Goal: Information Seeking & Learning: Learn about a topic

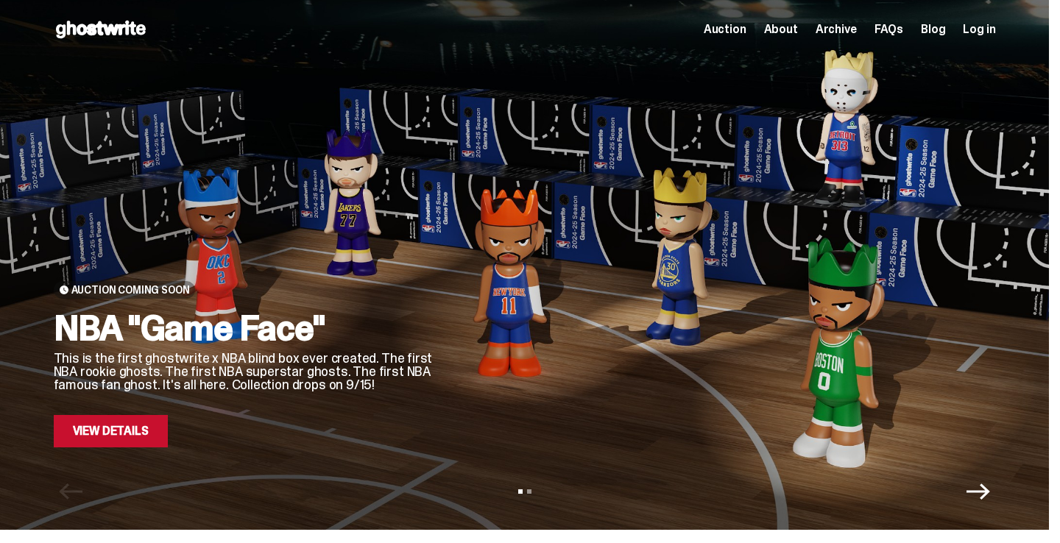
click at [128, 436] on link "View Details" at bounding box center [111, 431] width 114 height 32
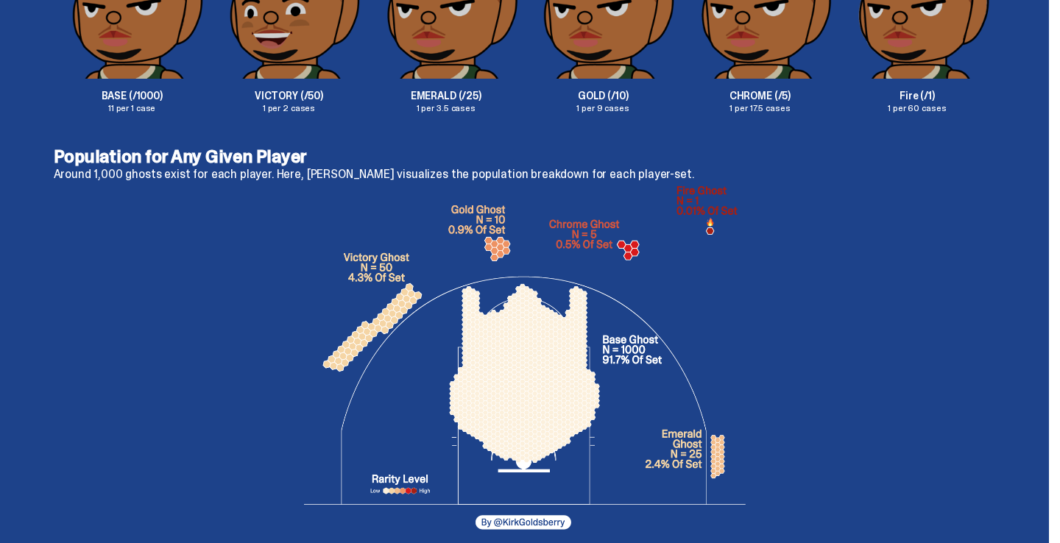
scroll to position [2575, 0]
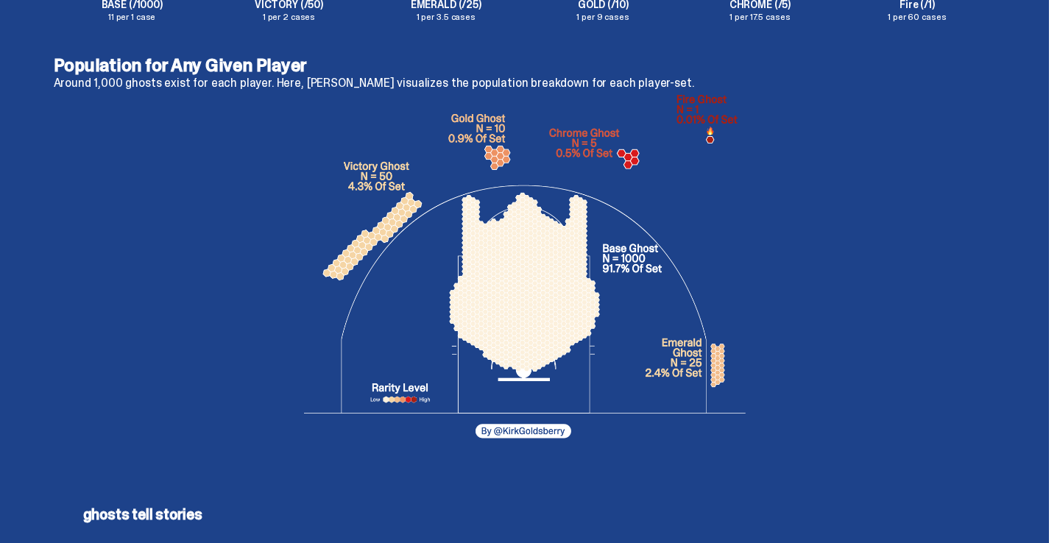
scroll to position [2731, 0]
click at [555, 430] on img at bounding box center [524, 270] width 441 height 353
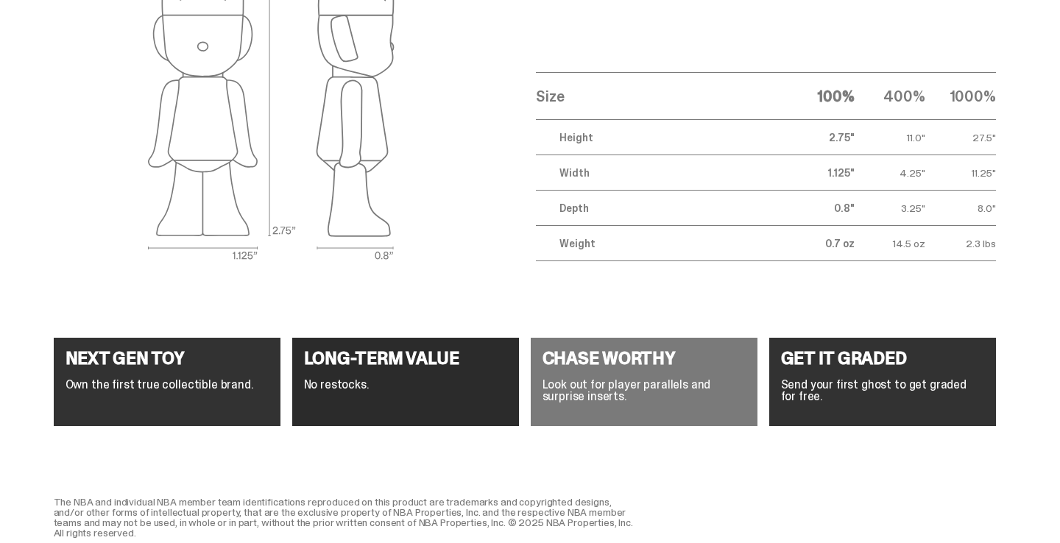
scroll to position [5473, 0]
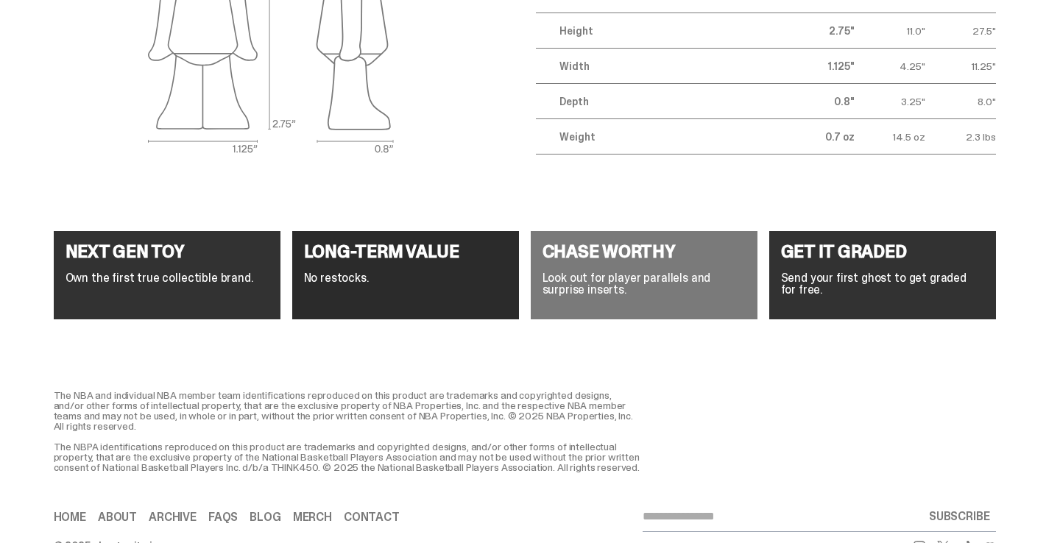
click at [196, 252] on h4 "NEXT GEN TOY" at bounding box center [166, 252] width 203 height 18
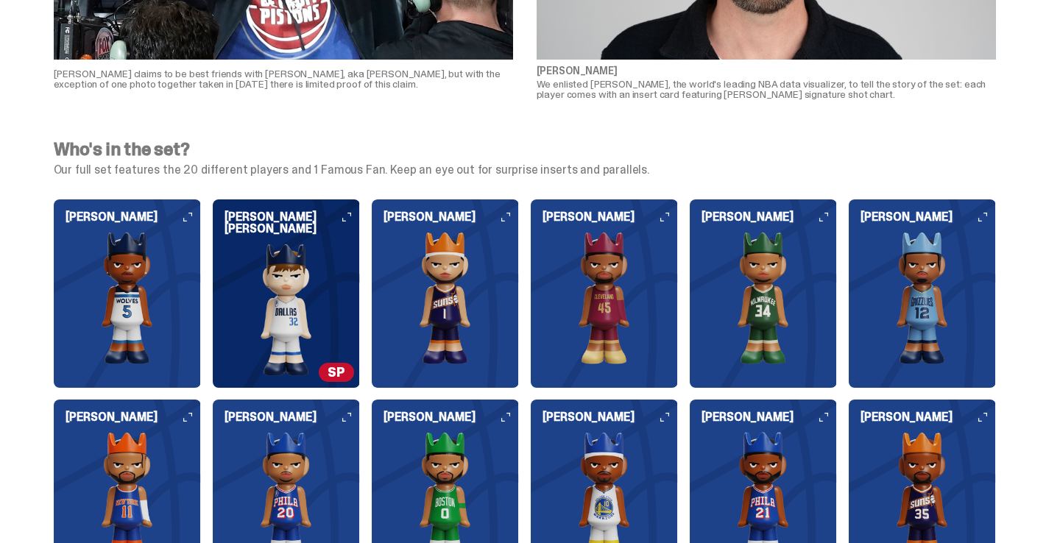
scroll to position [1506, 0]
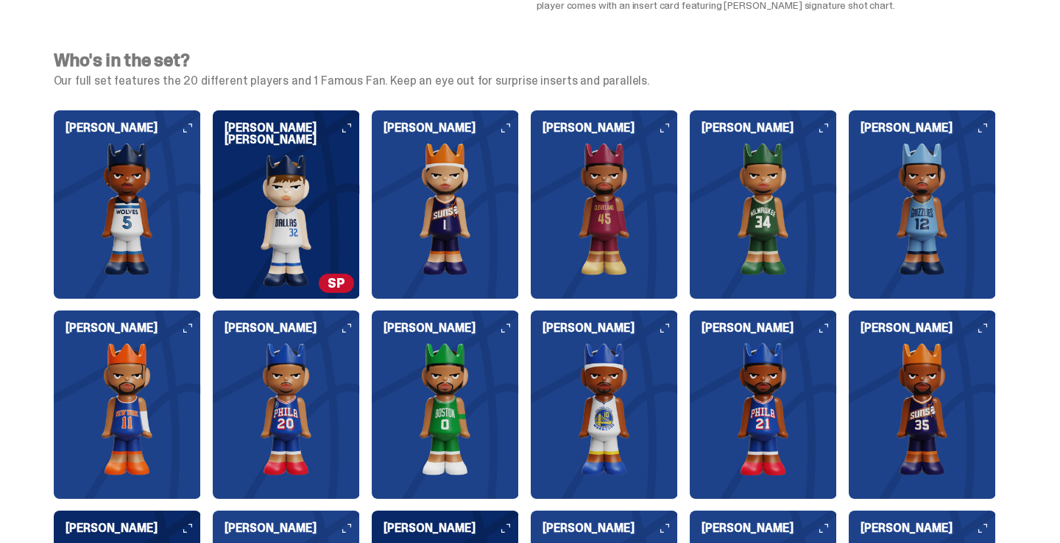
click at [173, 357] on img at bounding box center [127, 409] width 147 height 132
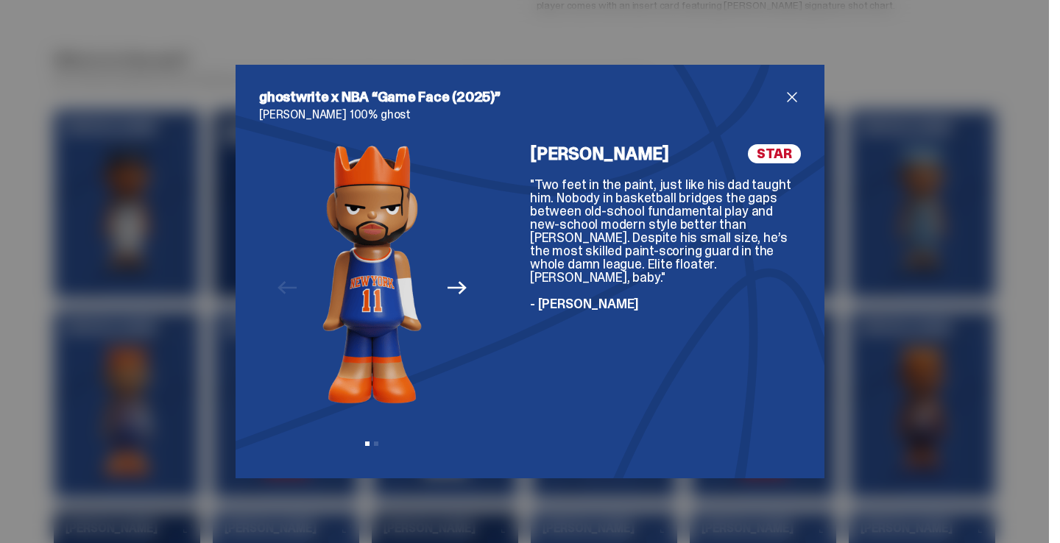
click at [848, 63] on div "ghostwrite x NBA “Game Face (2025)” [PERSON_NAME] 100% ghost Previous Next View…" at bounding box center [530, 271] width 1060 height 543
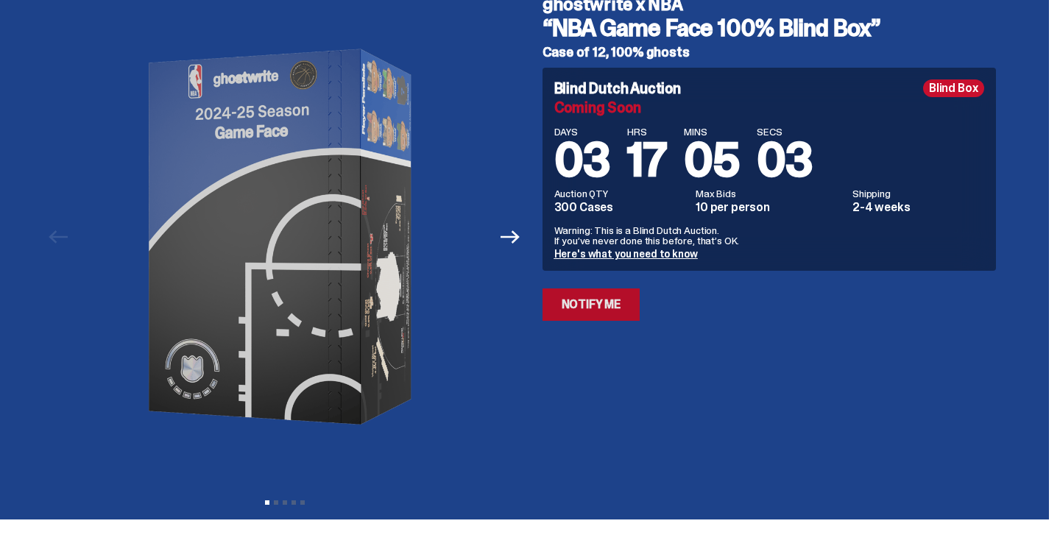
scroll to position [0, 0]
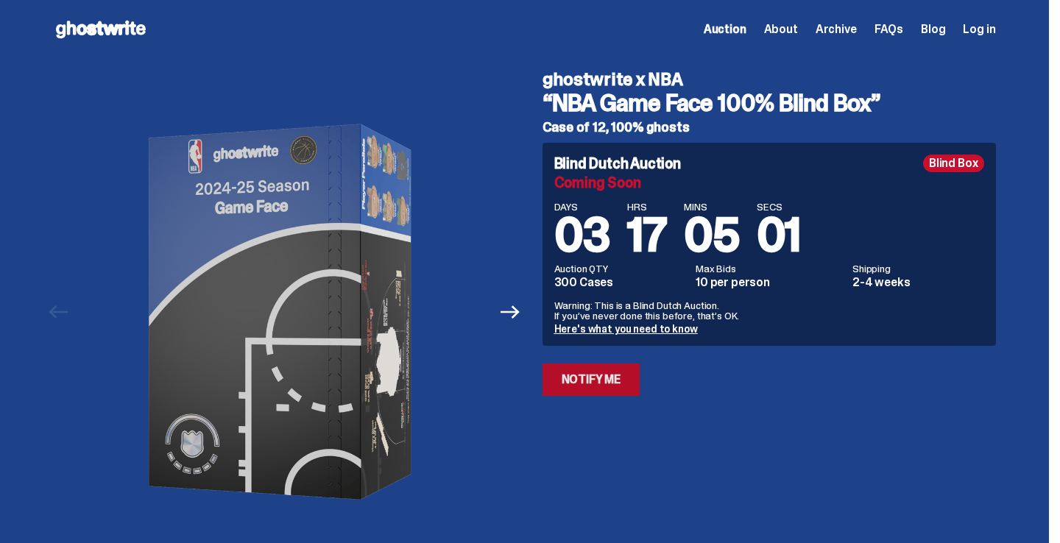
click at [586, 390] on link "Notify Me" at bounding box center [591, 379] width 98 height 32
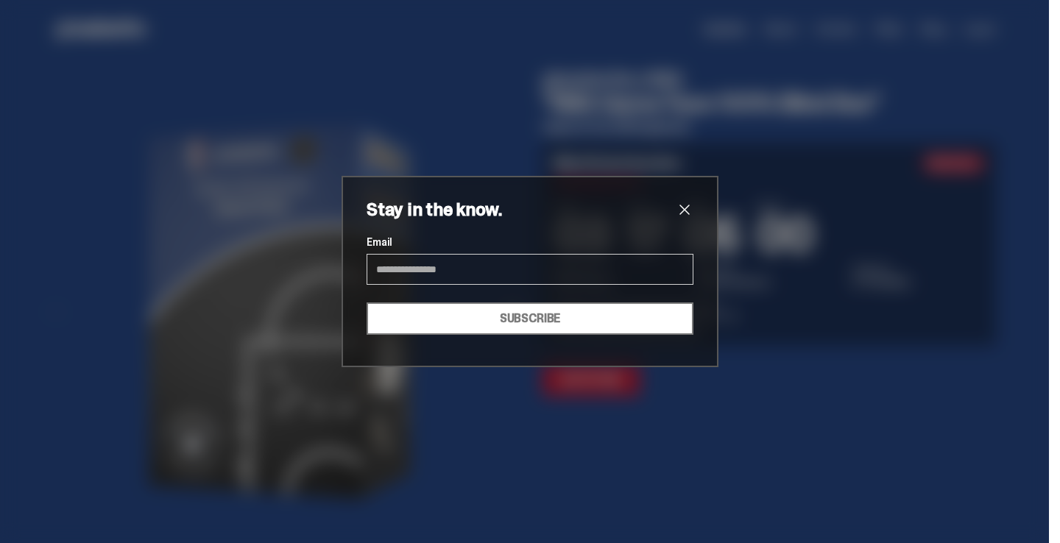
type input "**********"
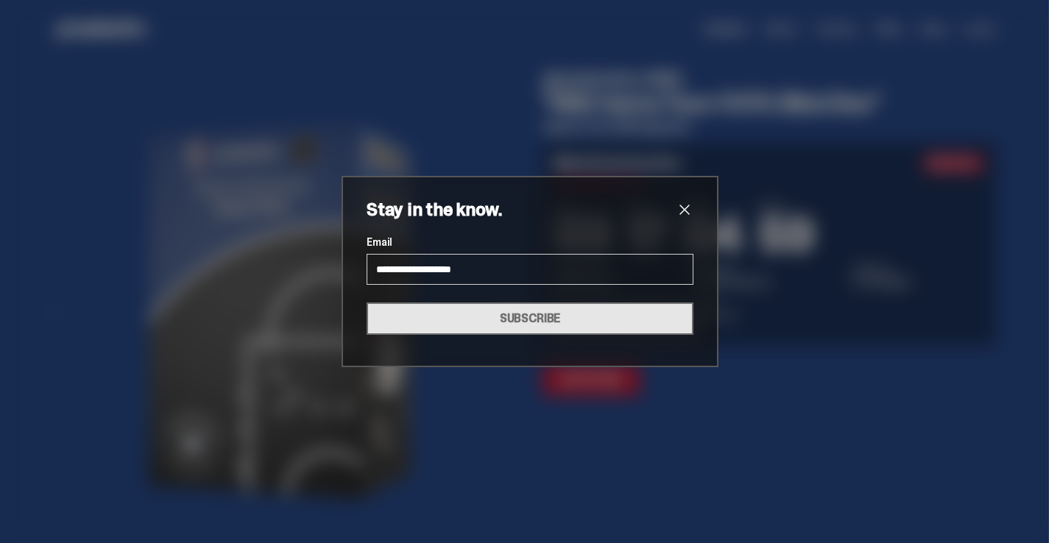
click at [460, 330] on button "SUBSCRIBE" at bounding box center [529, 318] width 327 height 32
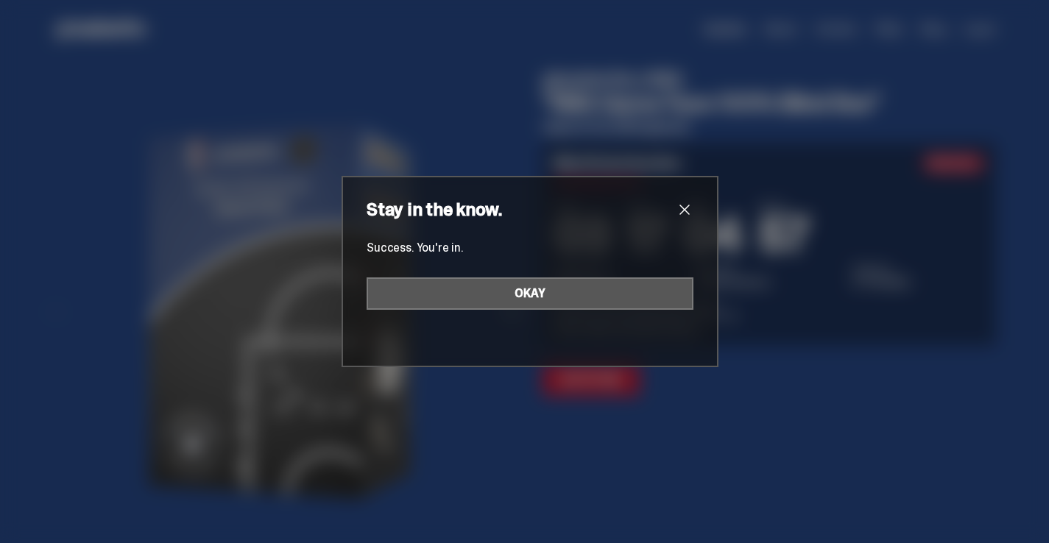
click at [511, 292] on button "OKAY" at bounding box center [529, 293] width 327 height 32
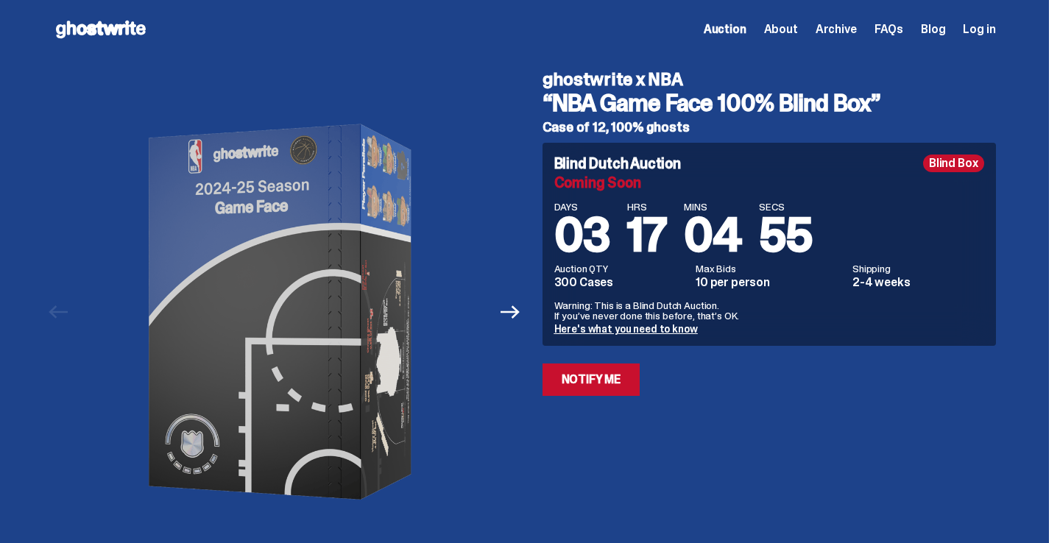
click at [675, 330] on link "Here's what you need to know" at bounding box center [625, 328] width 143 height 13
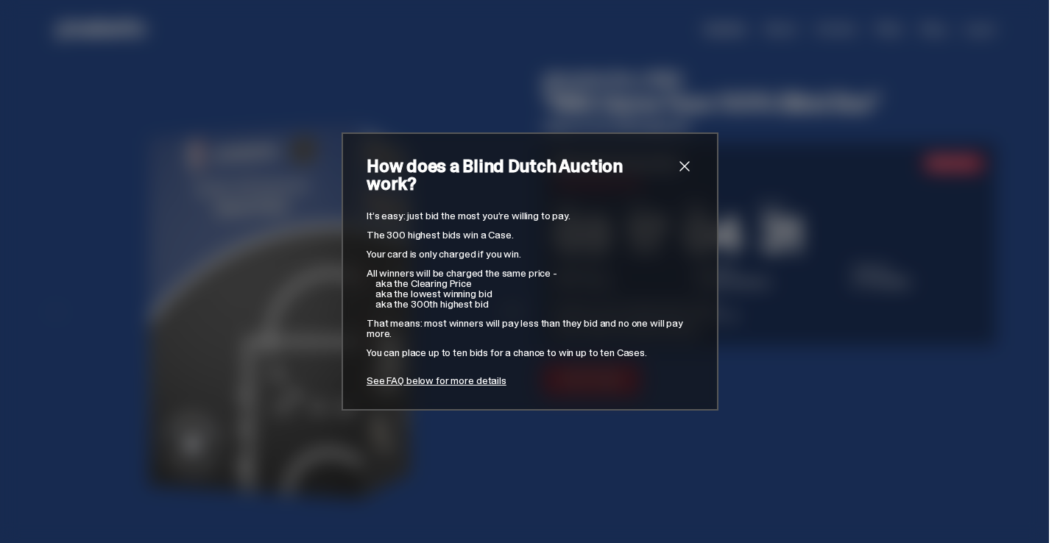
click at [733, 297] on div "How does a Blind Dutch Auction work? It’s easy: just bid the most you’re willin…" at bounding box center [530, 271] width 1060 height 543
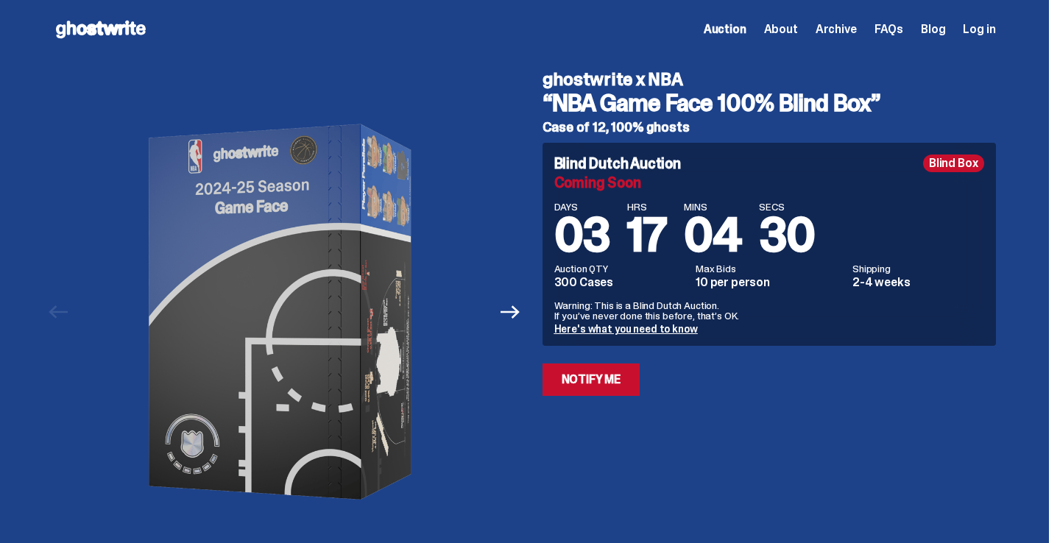
click at [797, 29] on span "About" at bounding box center [781, 30] width 34 height 12
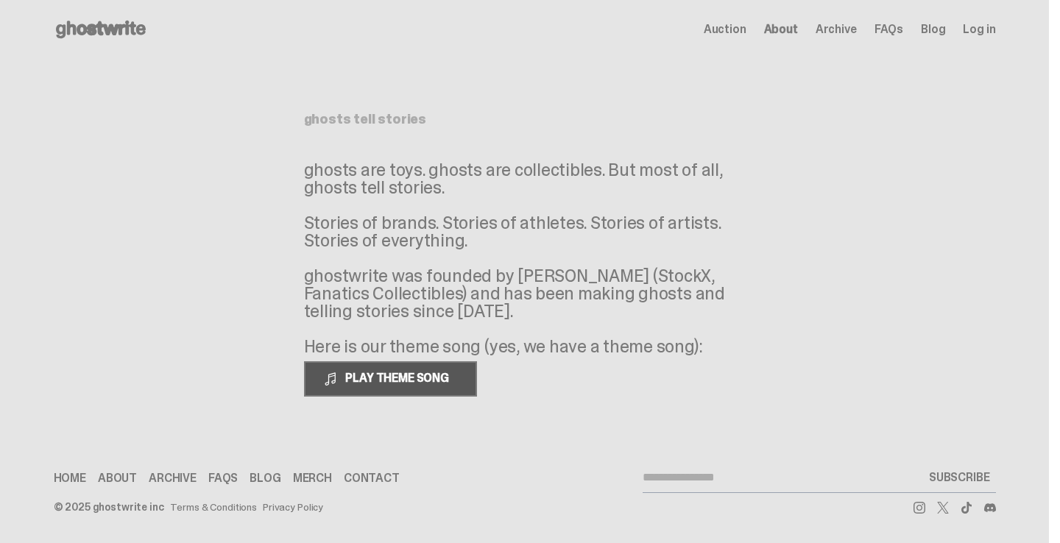
click at [439, 380] on span "PLAY THEME SONG" at bounding box center [398, 377] width 118 height 15
click at [575, 404] on div "ghosts tell stories ghosts are toys. ghosts are collectibles. But most of all, …" at bounding box center [524, 243] width 441 height 368
click at [714, 464] on input "email" at bounding box center [782, 477] width 280 height 29
type input "**********"
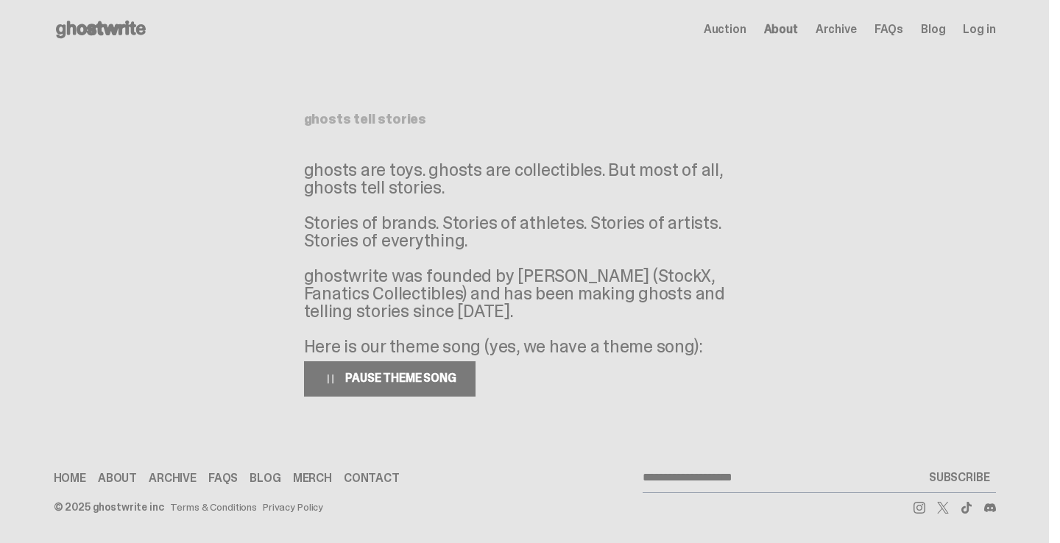
click at [989, 476] on button "SUBSCRIBE" at bounding box center [959, 477] width 73 height 29
click at [108, 36] on icon at bounding box center [101, 30] width 94 height 24
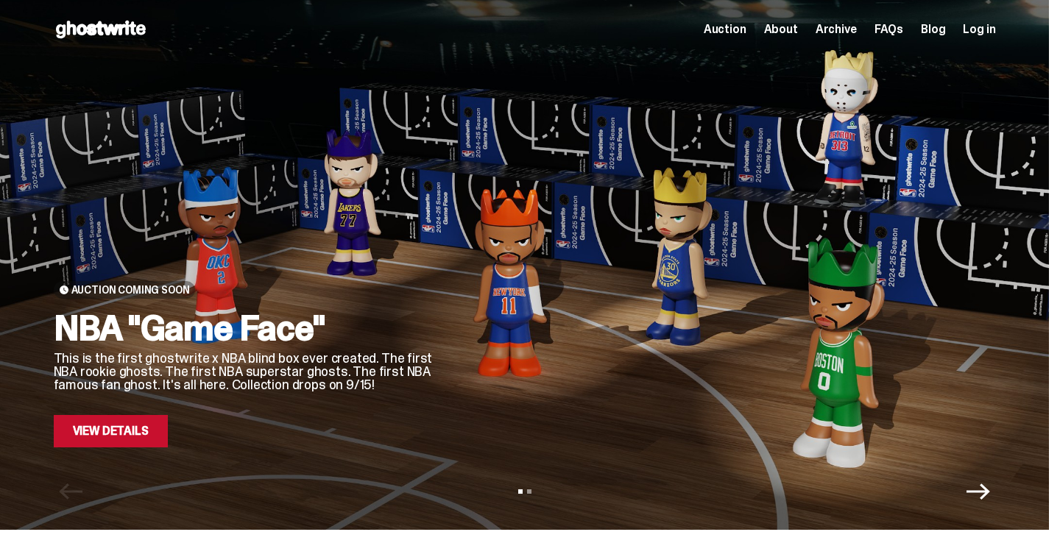
click at [798, 29] on span "About" at bounding box center [781, 30] width 34 height 12
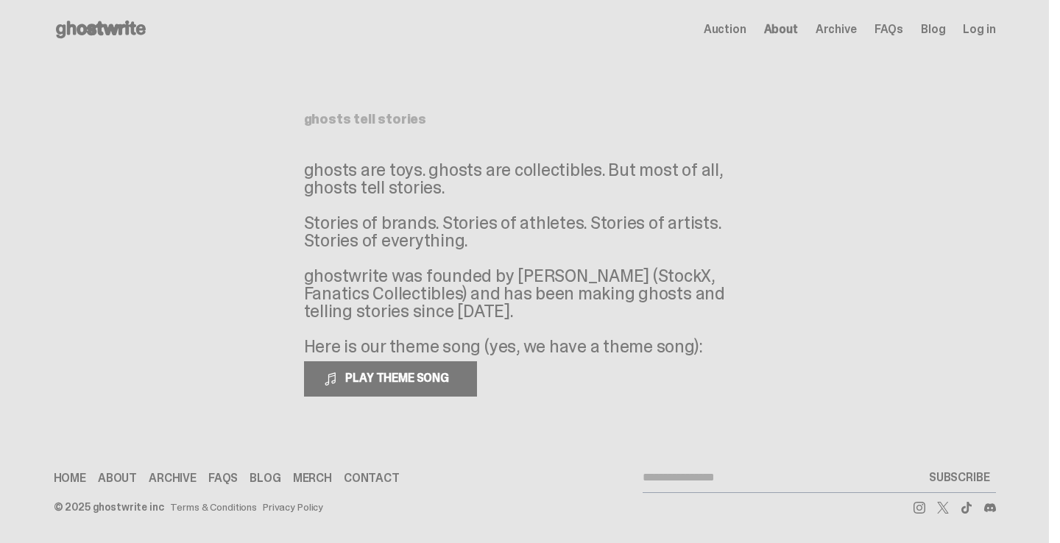
click at [856, 38] on div "Auction About Archive FAQs Blog Log in" at bounding box center [849, 30] width 292 height 18
click at [854, 29] on span "Archive" at bounding box center [835, 30] width 41 height 12
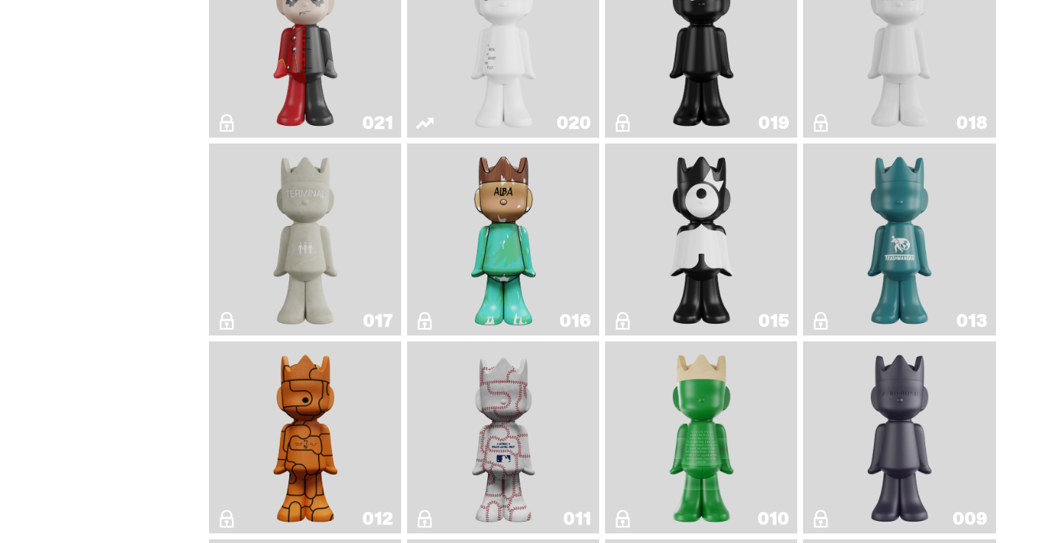
scroll to position [2707, 0]
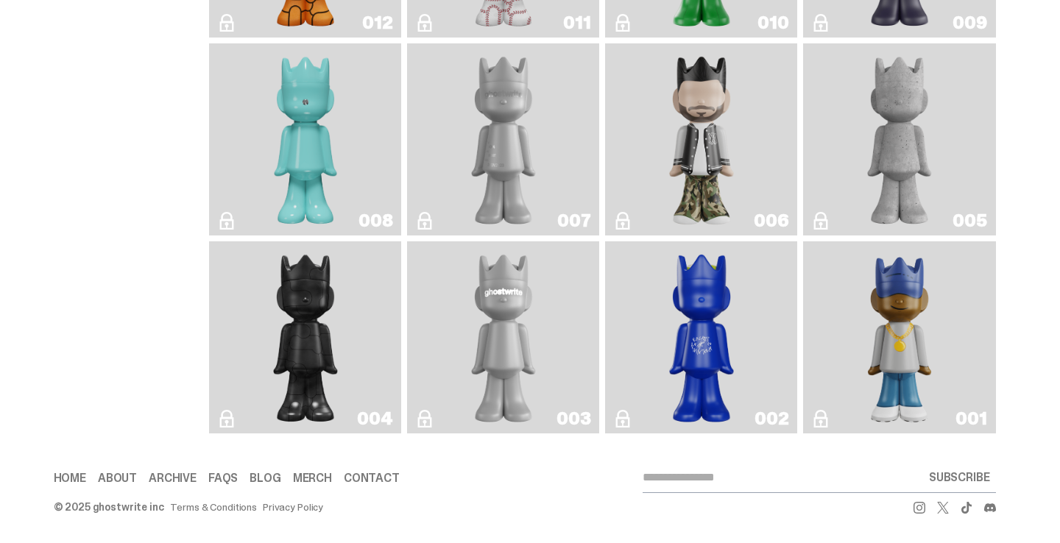
click at [698, 352] on img "Rocky's Matcha" at bounding box center [701, 337] width 78 height 180
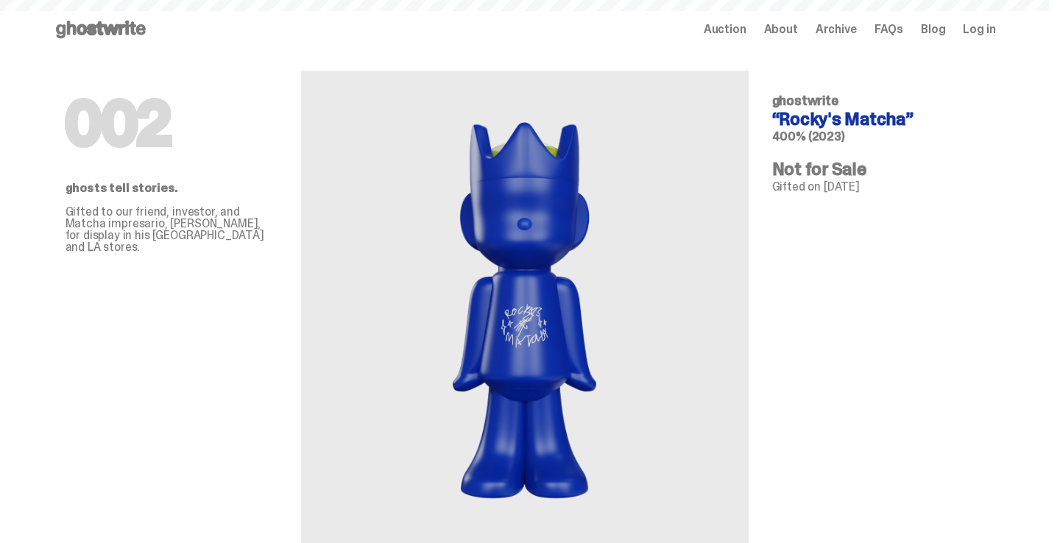
scroll to position [2707, 0]
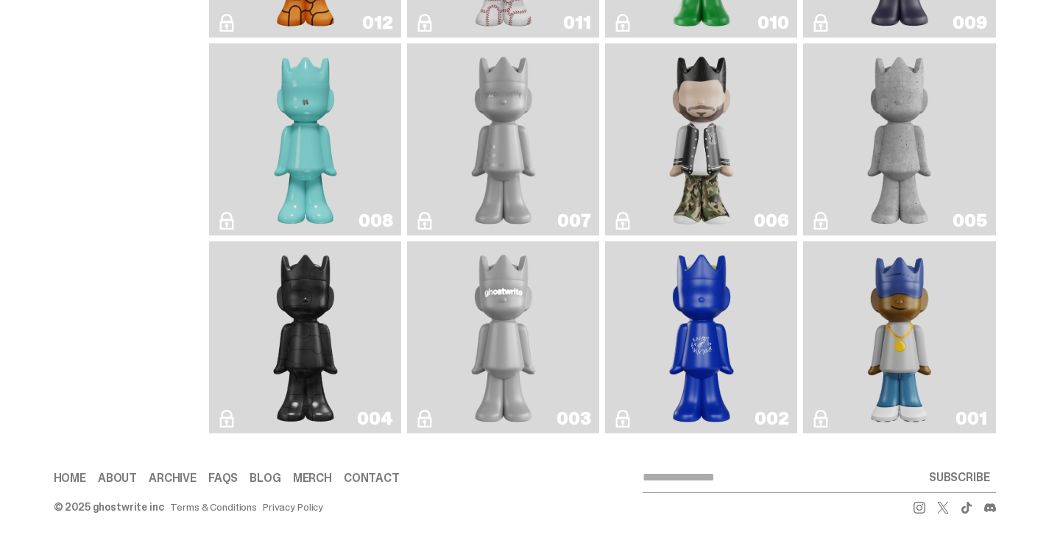
click at [505, 322] on img "ghostwriter" at bounding box center [503, 337] width 78 height 180
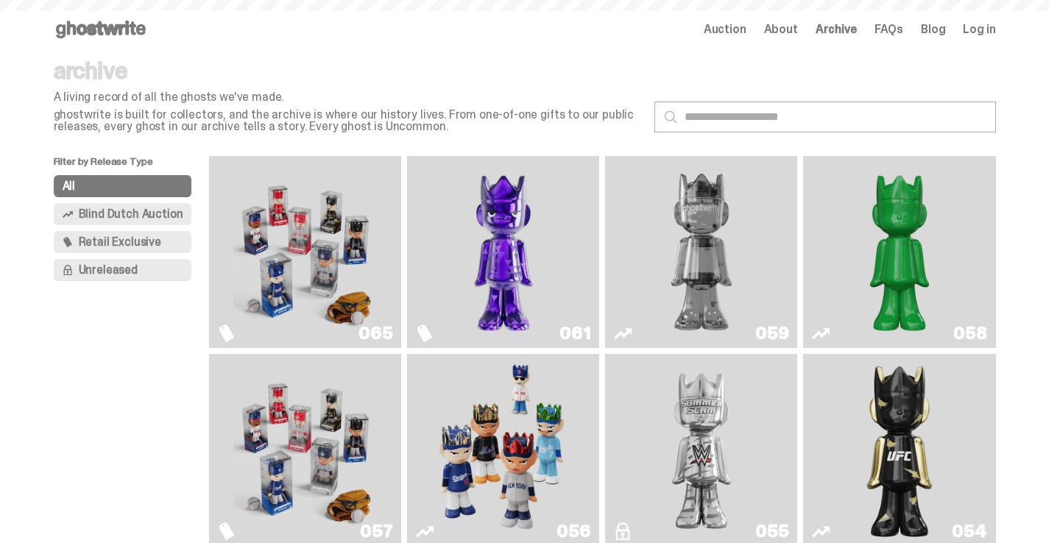
scroll to position [2707, 0]
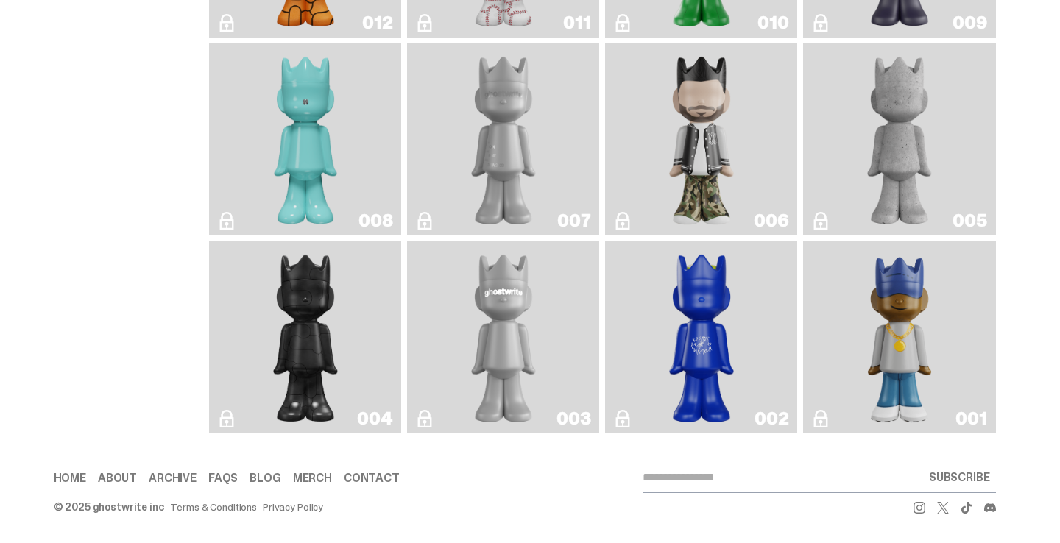
click at [336, 333] on img "Toy Store" at bounding box center [305, 337] width 78 height 180
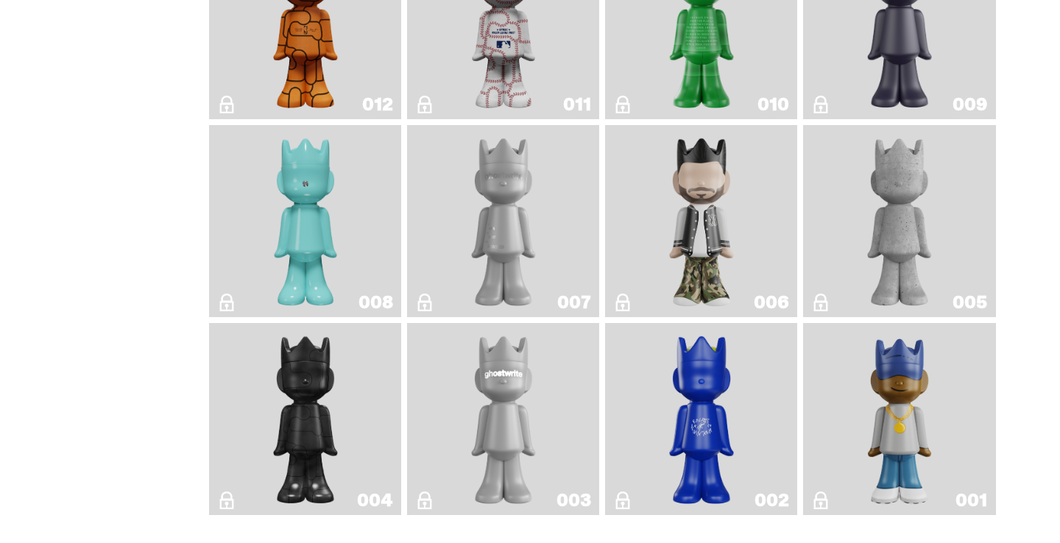
scroll to position [2595, 0]
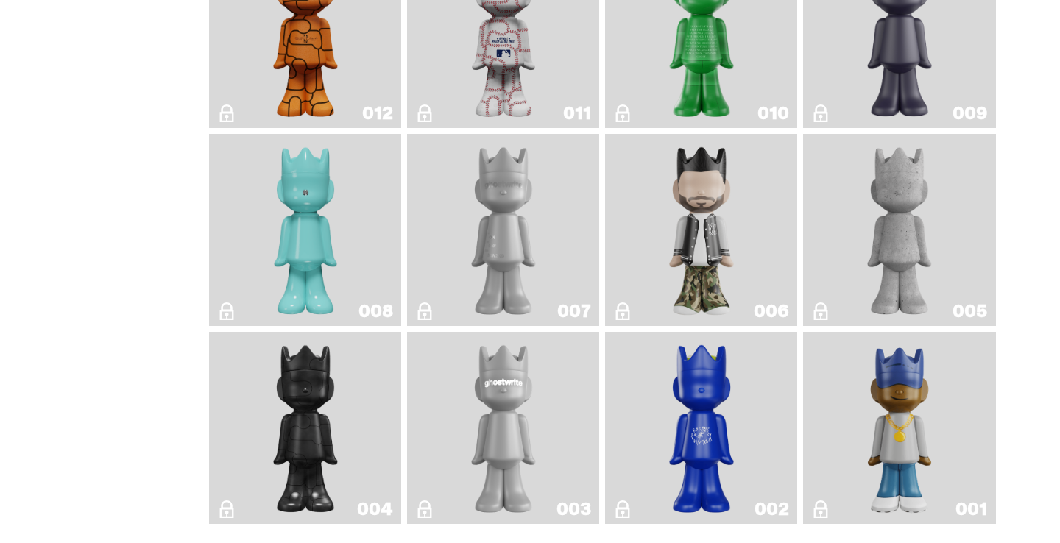
click at [719, 254] on img "Amiri" at bounding box center [701, 230] width 78 height 180
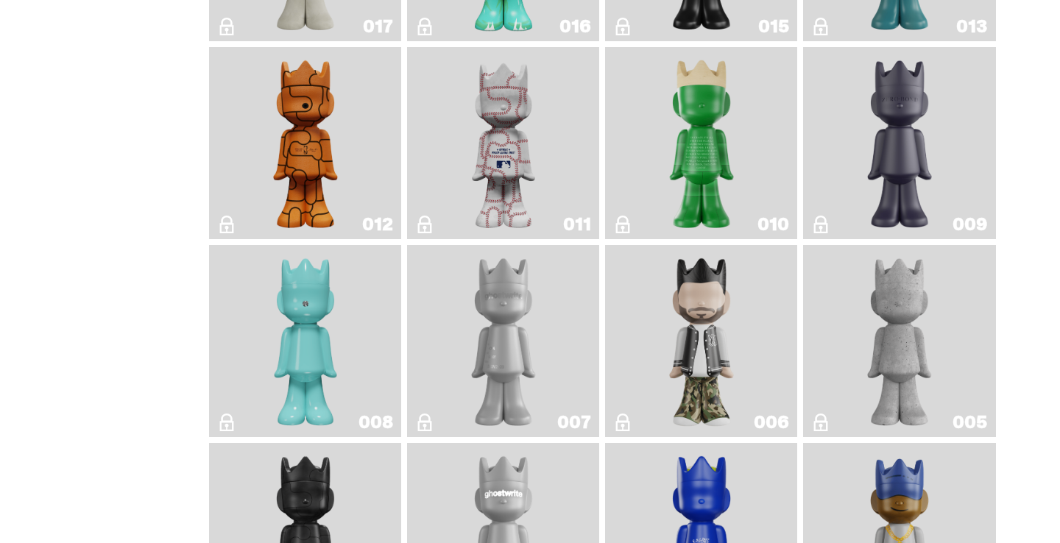
scroll to position [2483, 0]
click at [298, 171] on img "Basketball" at bounding box center [305, 144] width 78 height 180
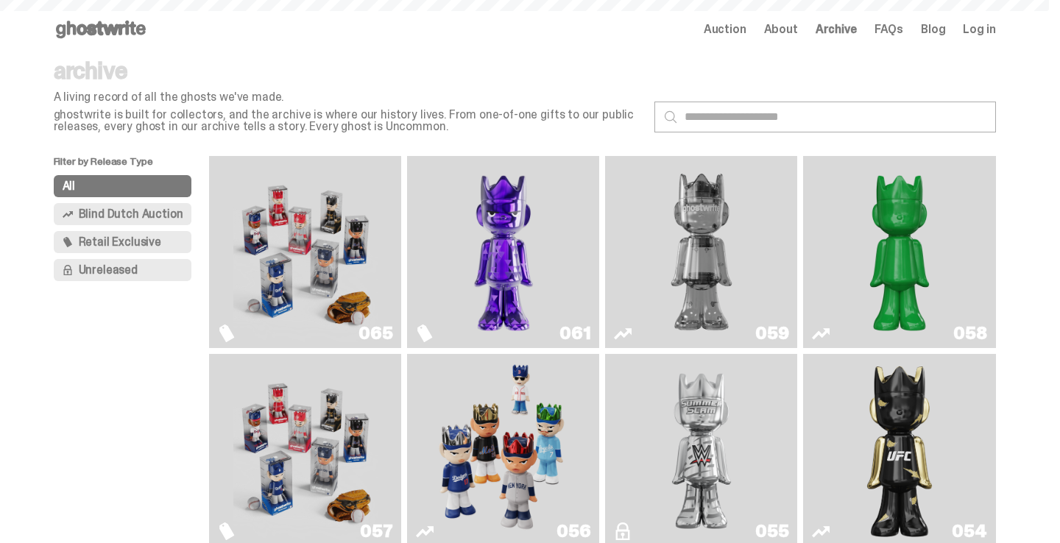
scroll to position [2483, 0]
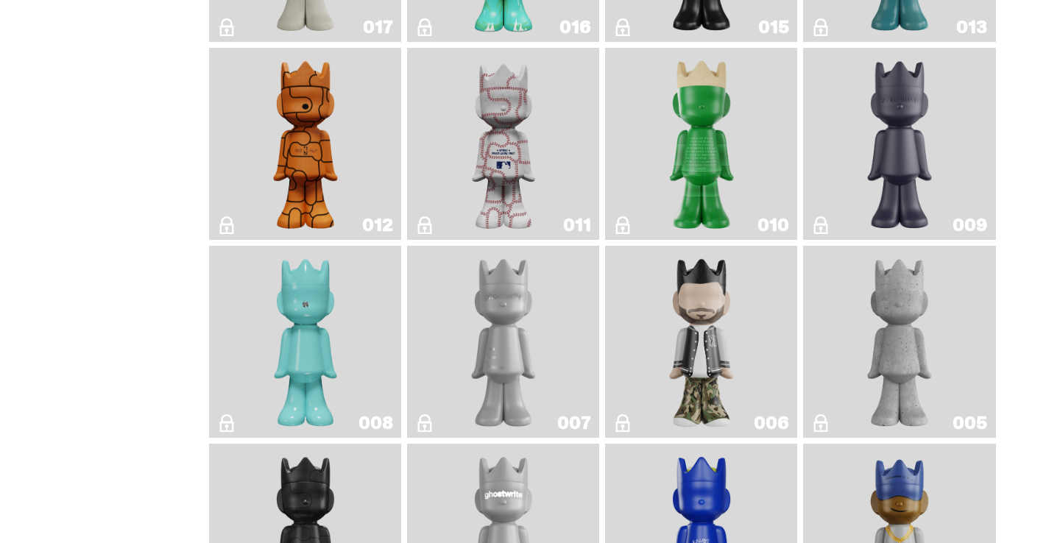
click at [283, 170] on img "Basketball" at bounding box center [305, 144] width 78 height 180
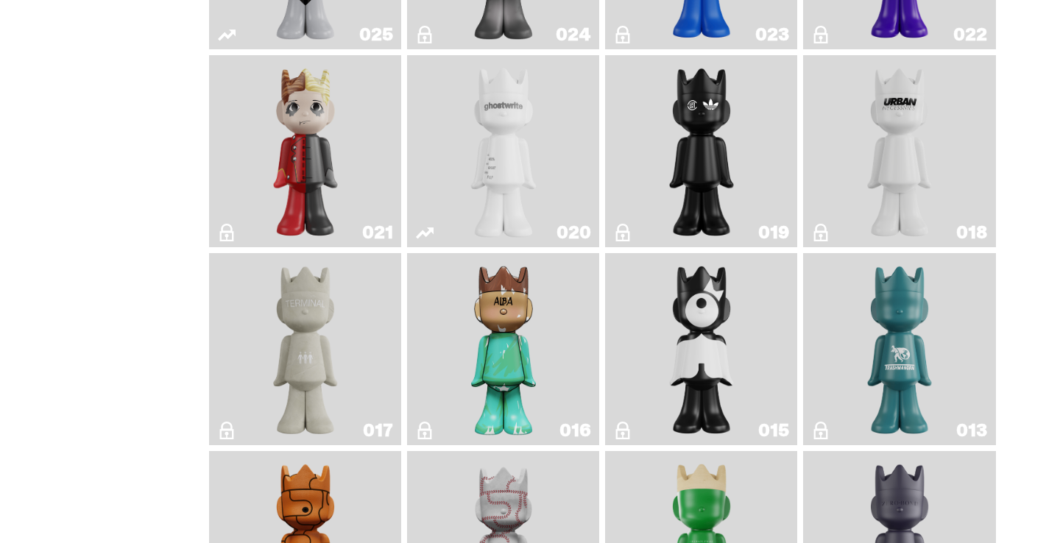
scroll to position [2079, 0]
click at [316, 176] on img "Magic Man" at bounding box center [305, 152] width 78 height 180
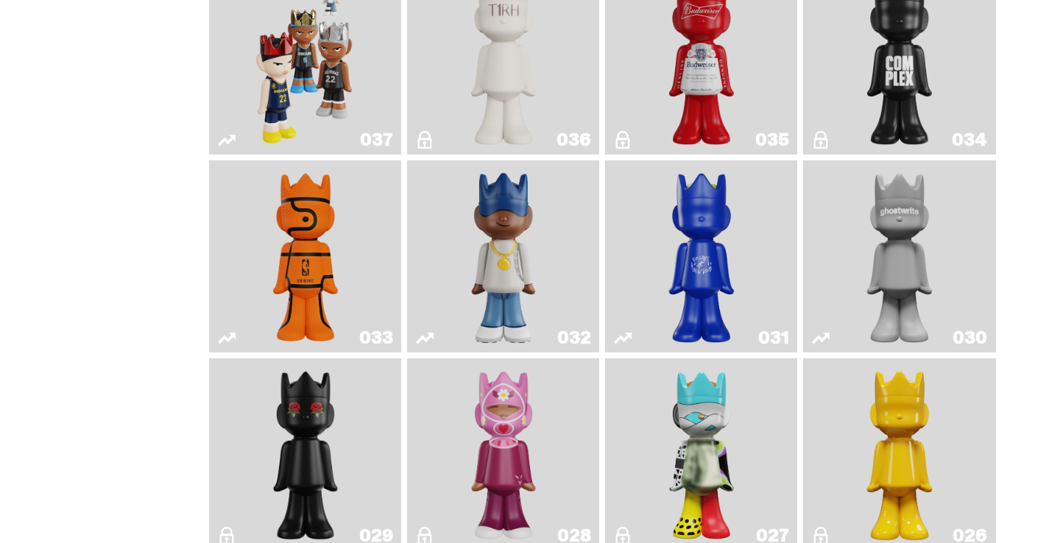
scroll to position [1380, 0]
click at [344, 280] on img "Game Ball" at bounding box center [305, 257] width 78 height 180
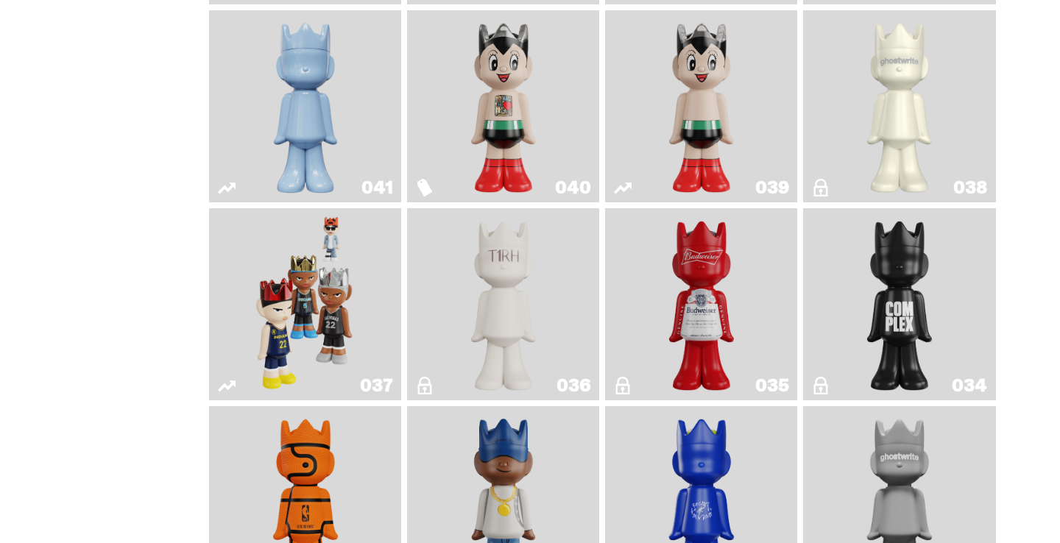
scroll to position [1135, 0]
click at [537, 301] on img "The1RoomButler" at bounding box center [503, 305] width 78 height 180
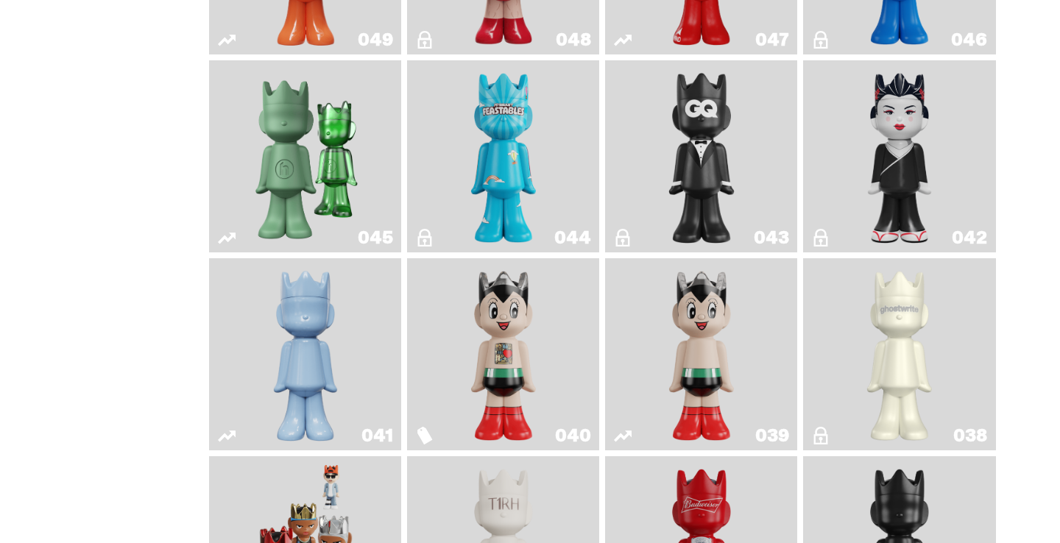
scroll to position [867, 0]
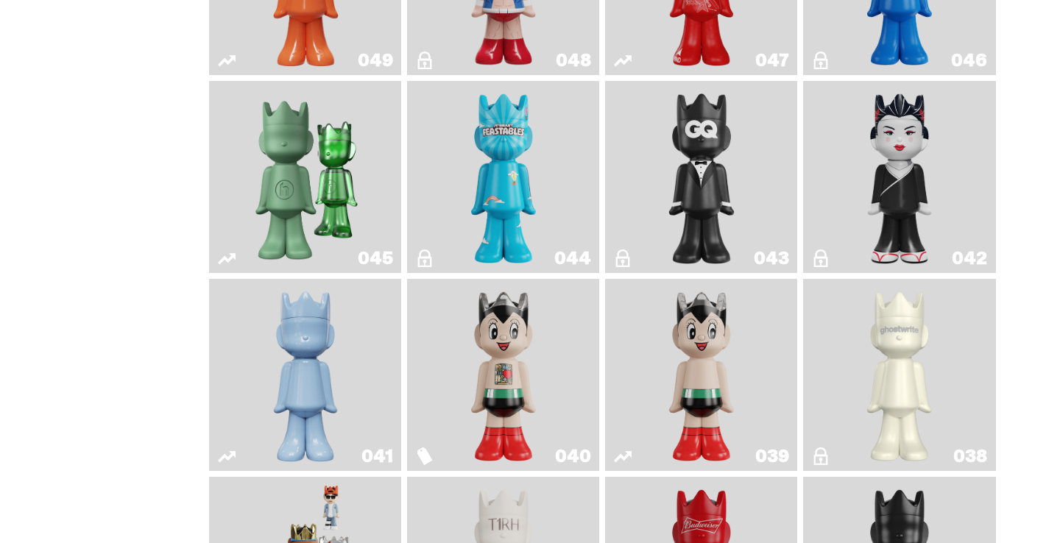
click at [272, 194] on img "Present" at bounding box center [306, 177] width 124 height 180
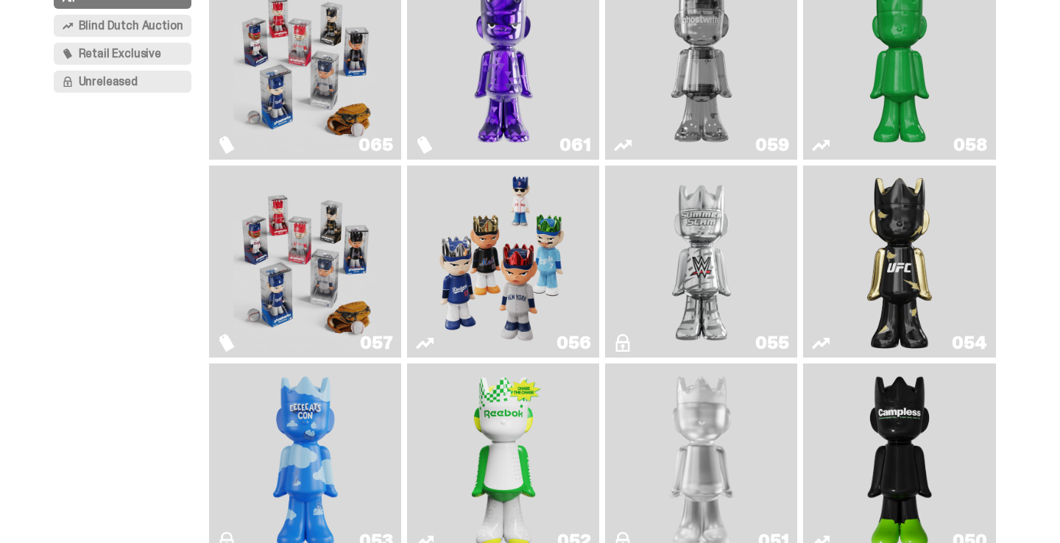
scroll to position [184, 0]
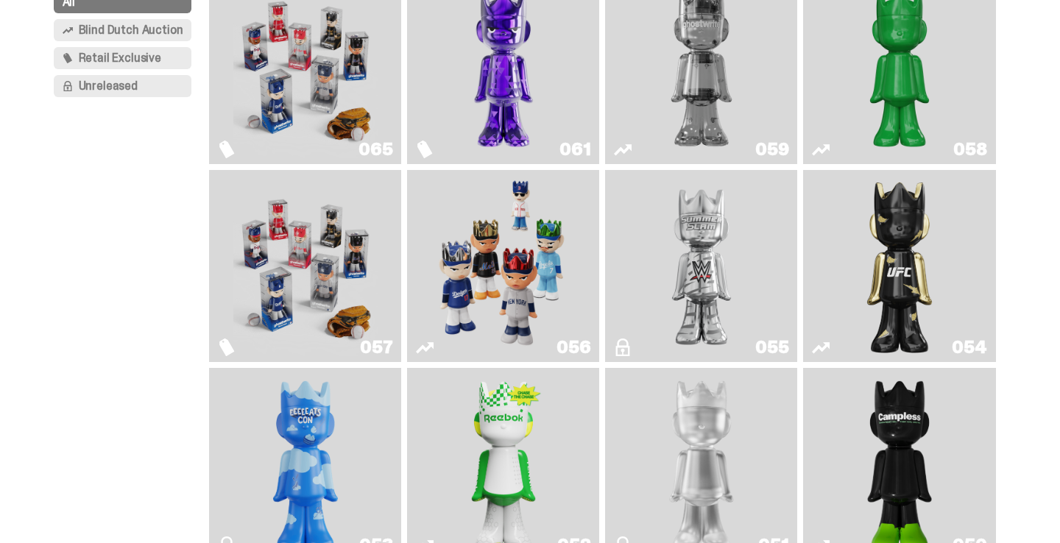
click at [522, 241] on img "Game Face (2025)" at bounding box center [503, 266] width 144 height 180
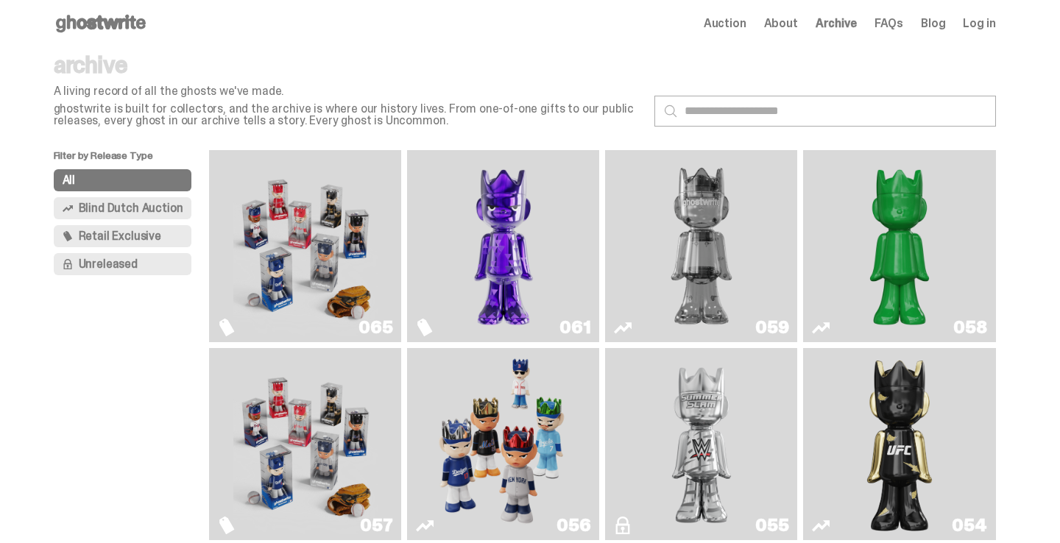
scroll to position [7, 0]
click at [898, 273] on img "Schrödinger's ghost: Sunday Green" at bounding box center [899, 245] width 144 height 180
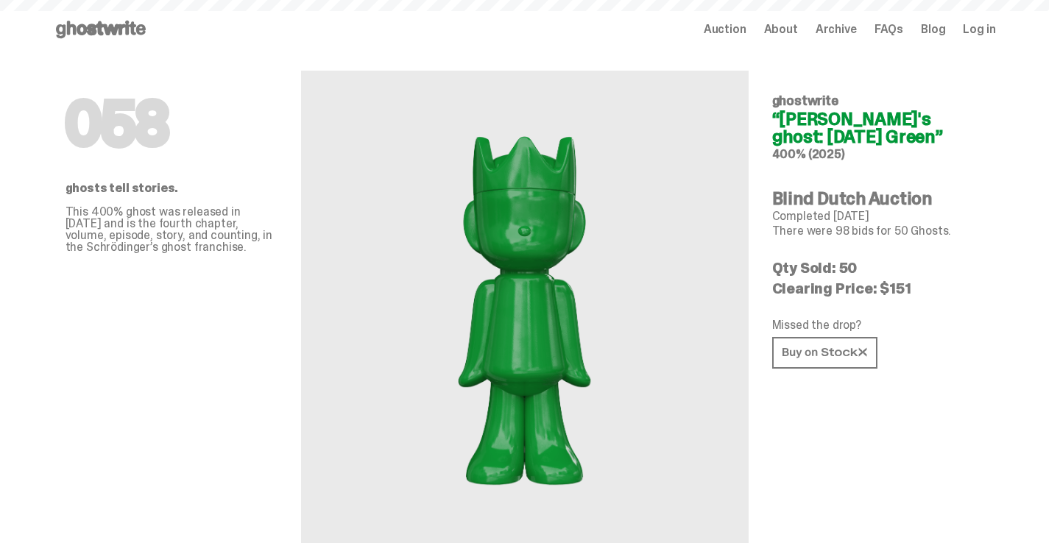
scroll to position [7, 0]
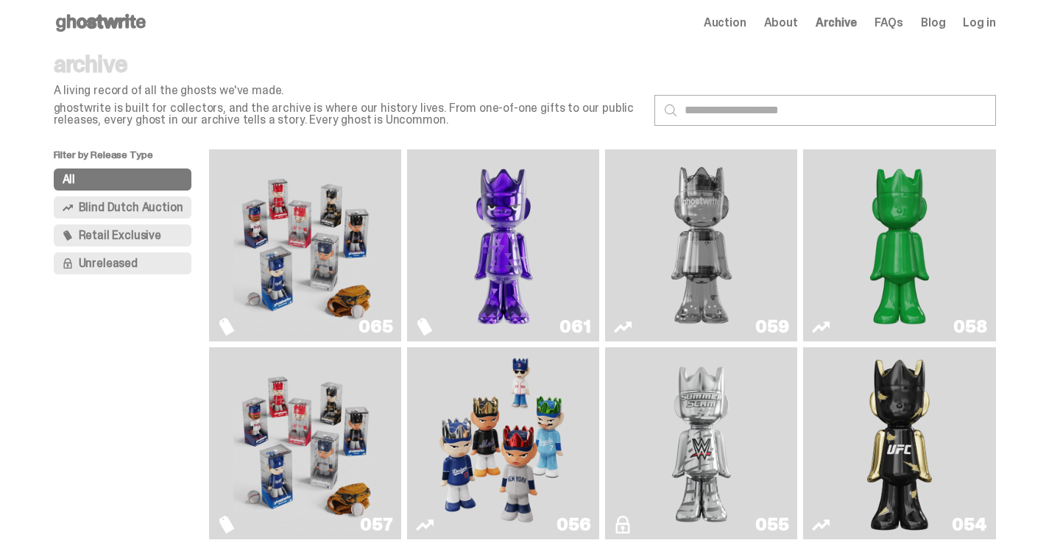
click at [473, 238] on img "Fantasy" at bounding box center [503, 245] width 144 height 180
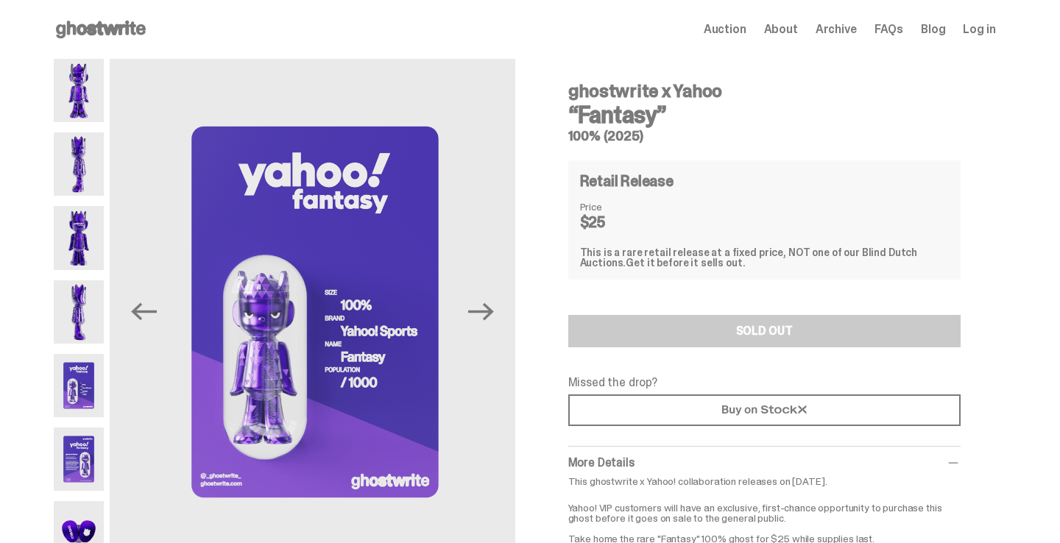
scroll to position [15, 0]
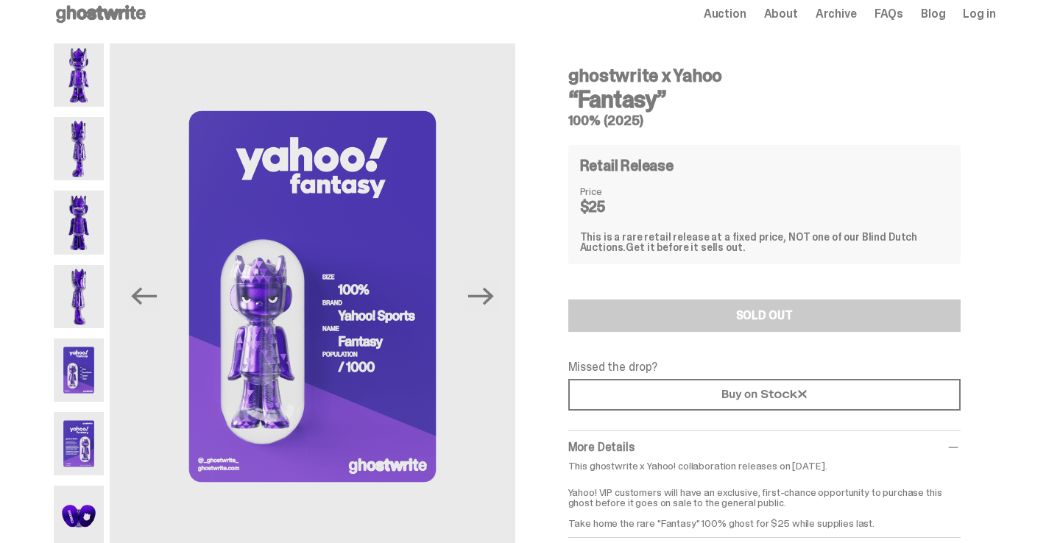
click at [485, 299] on icon "Next" at bounding box center [481, 296] width 26 height 26
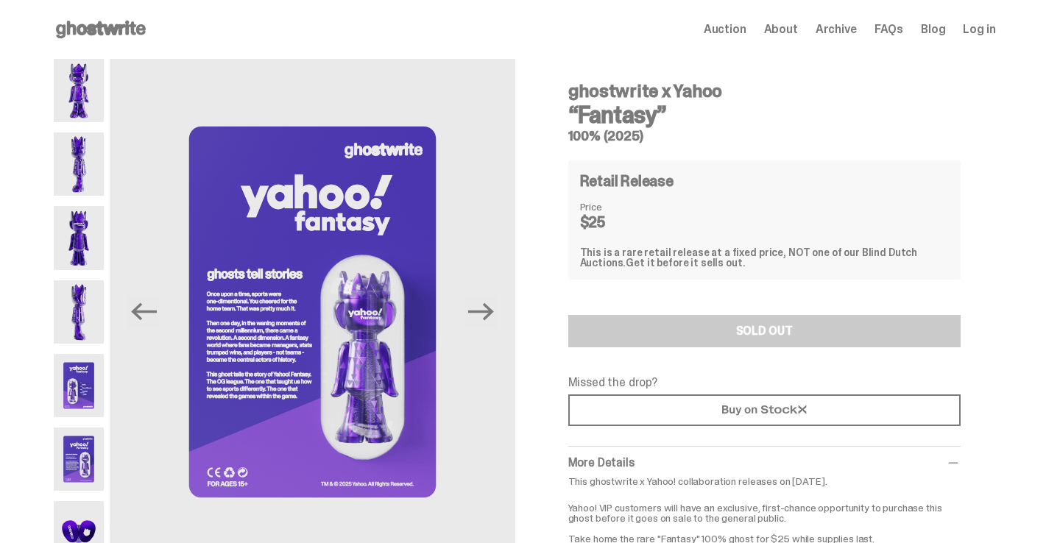
scroll to position [7, 0]
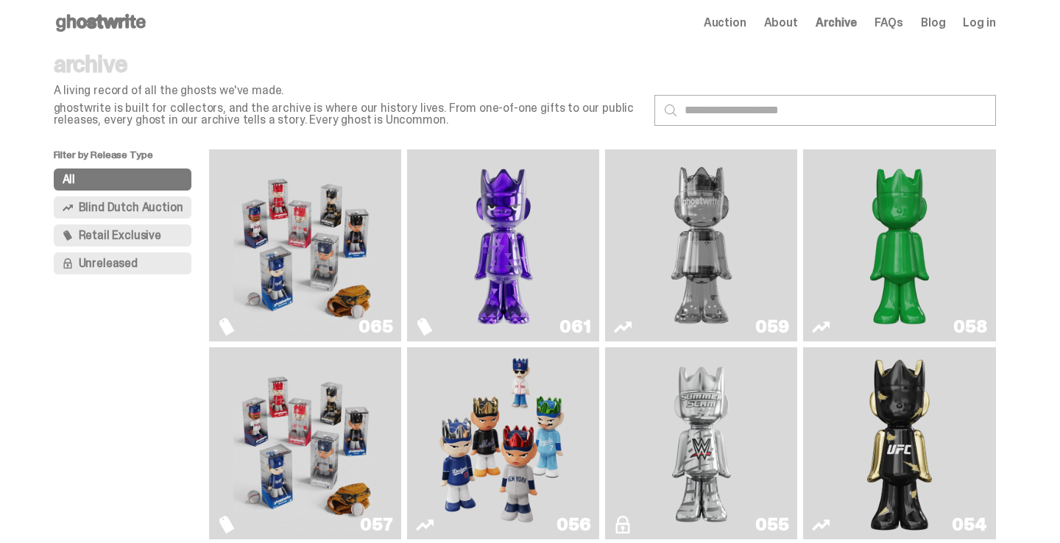
click at [331, 197] on img "Game Face (2025)" at bounding box center [305, 245] width 144 height 180
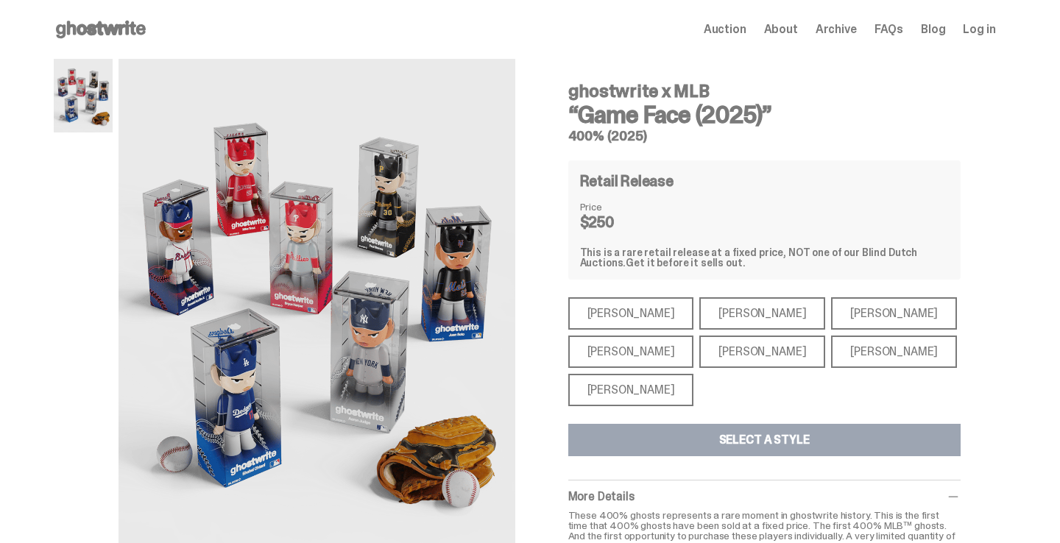
click at [628, 314] on div "[PERSON_NAME]" at bounding box center [631, 313] width 126 height 32
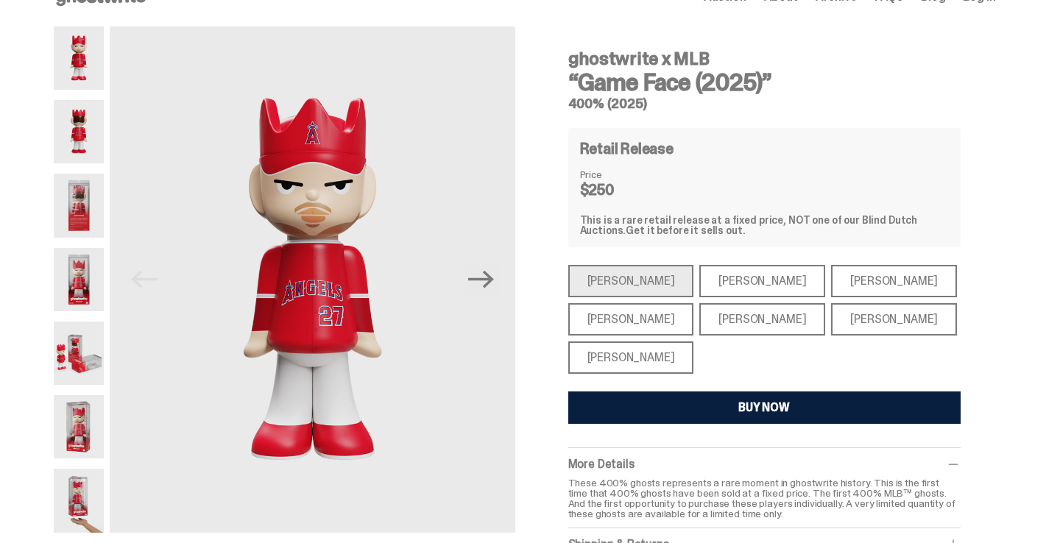
scroll to position [46, 0]
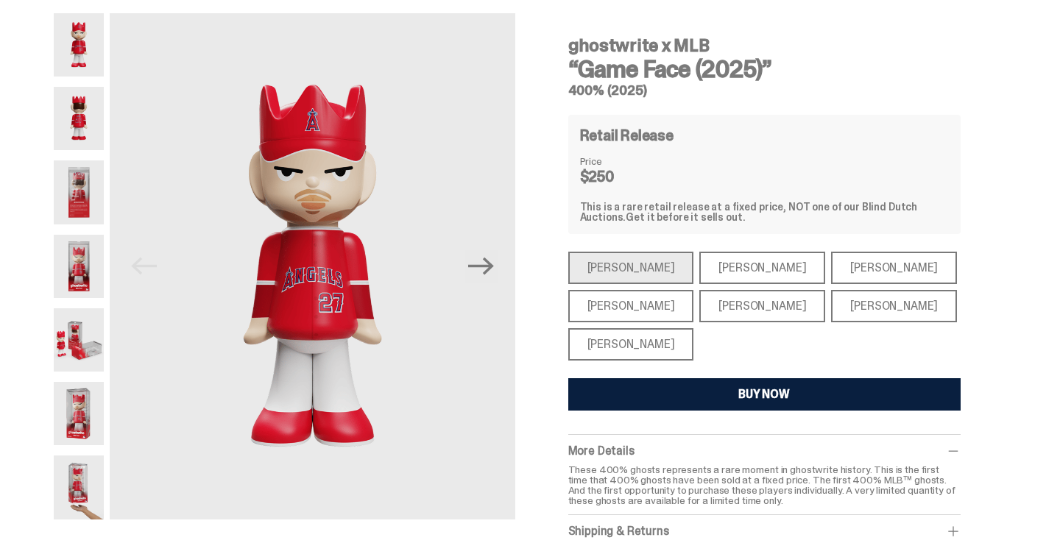
click at [709, 280] on div "[PERSON_NAME]" at bounding box center [762, 268] width 126 height 32
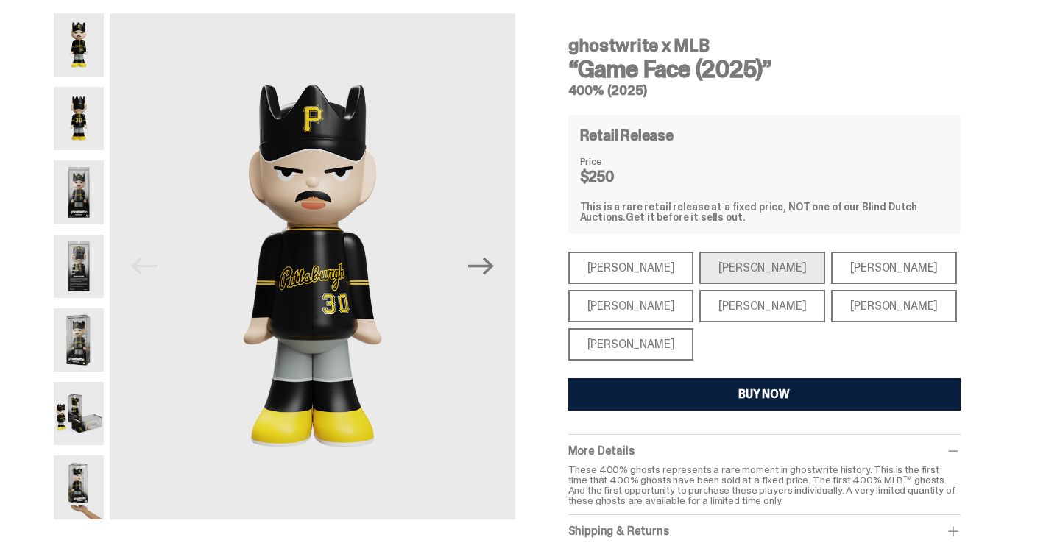
click at [637, 311] on div "[PERSON_NAME]" at bounding box center [631, 306] width 126 height 32
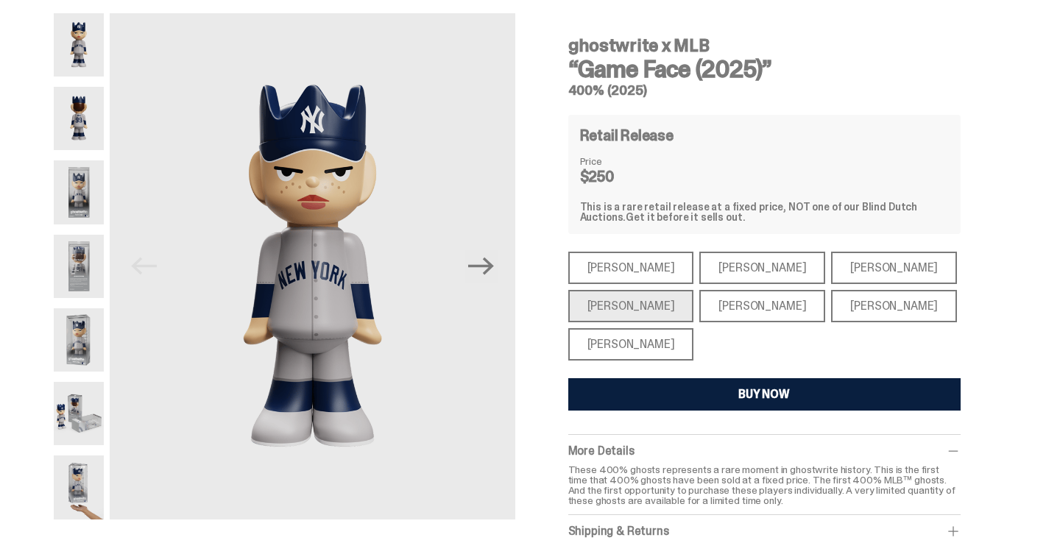
click at [636, 341] on div "[PERSON_NAME]" at bounding box center [631, 344] width 126 height 32
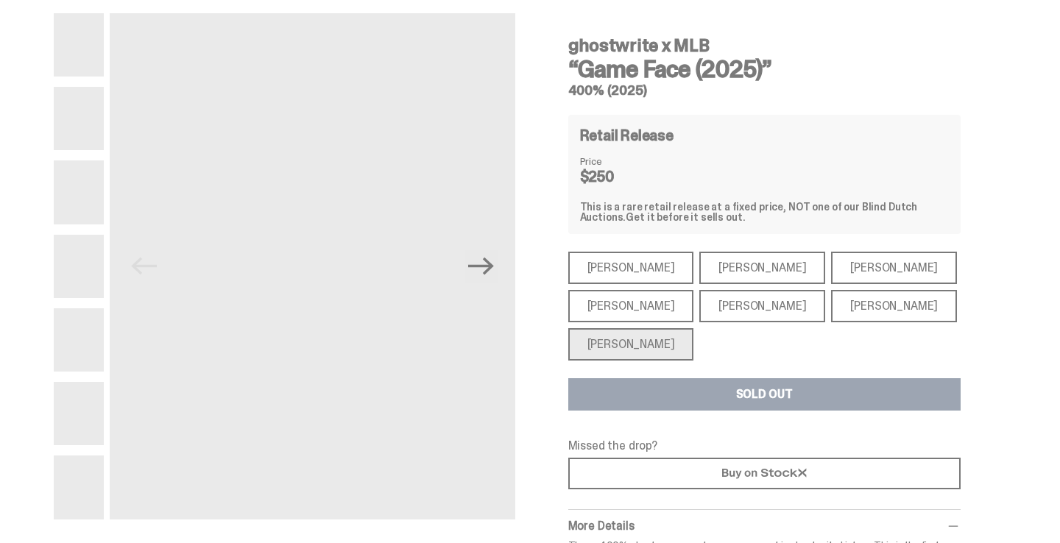
click at [744, 314] on div "[PERSON_NAME]" at bounding box center [762, 306] width 126 height 32
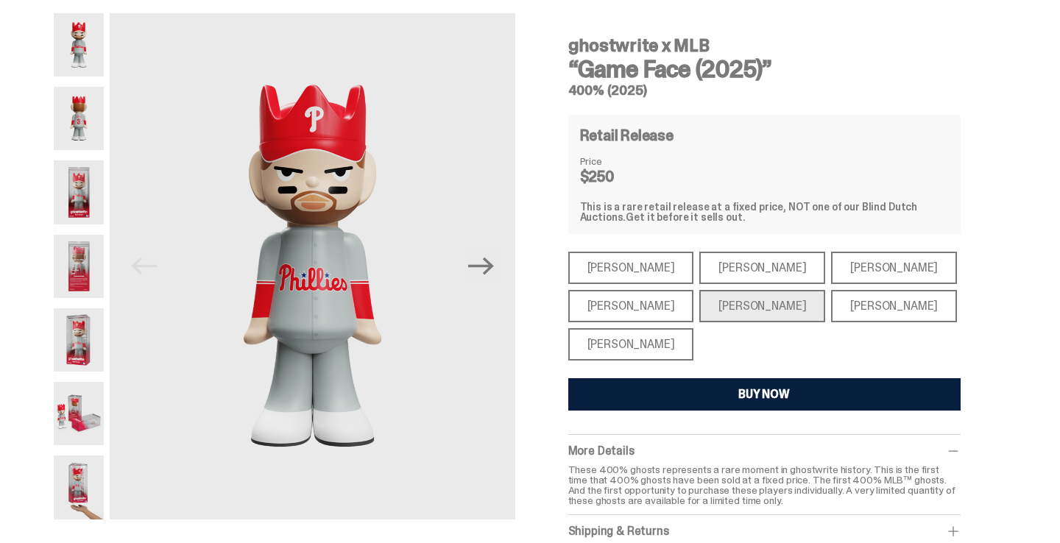
click at [833, 312] on div "[PERSON_NAME]" at bounding box center [894, 306] width 126 height 32
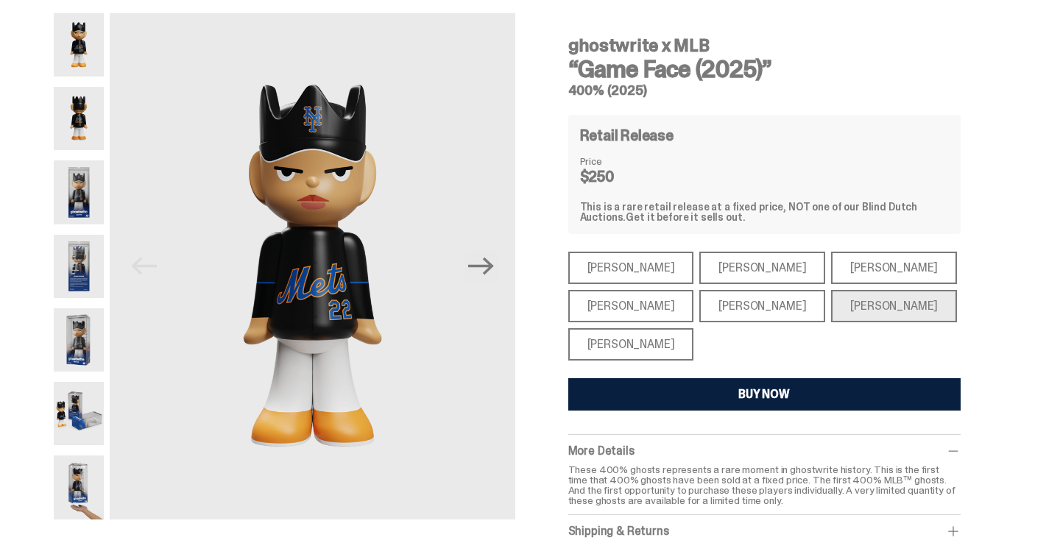
click at [831, 275] on div "[PERSON_NAME]" at bounding box center [894, 268] width 126 height 32
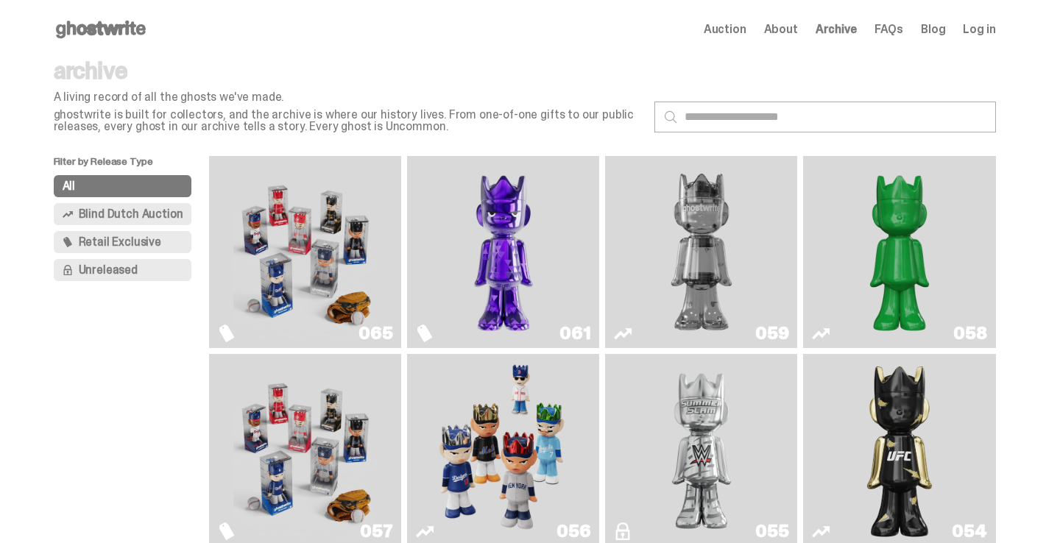
click at [903, 33] on span "FAQs" at bounding box center [888, 30] width 29 height 12
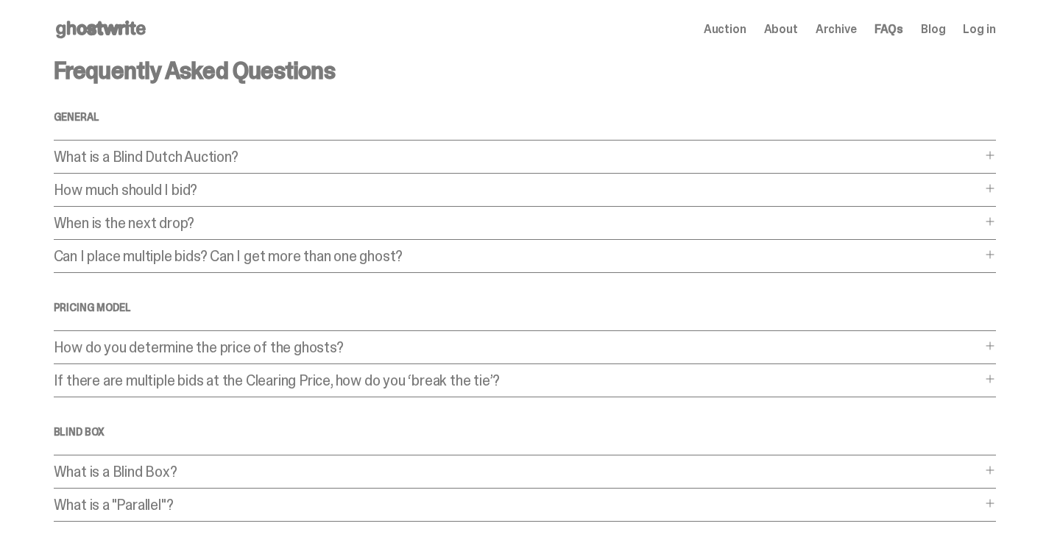
click at [386, 160] on p "What is a Blind Dutch Auction?" at bounding box center [517, 156] width 927 height 15
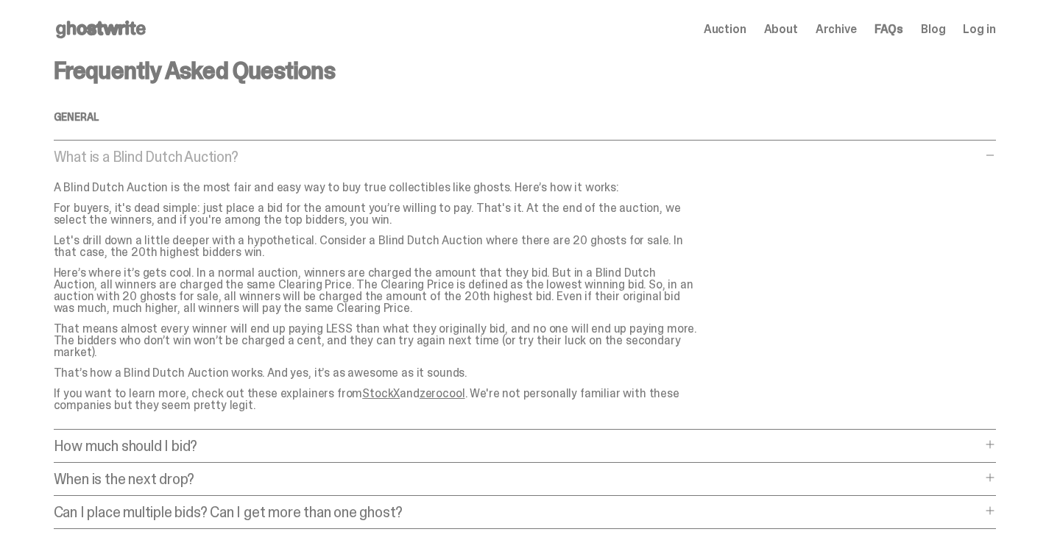
click at [386, 157] on p "What is a Blind Dutch Auction?" at bounding box center [517, 156] width 927 height 15
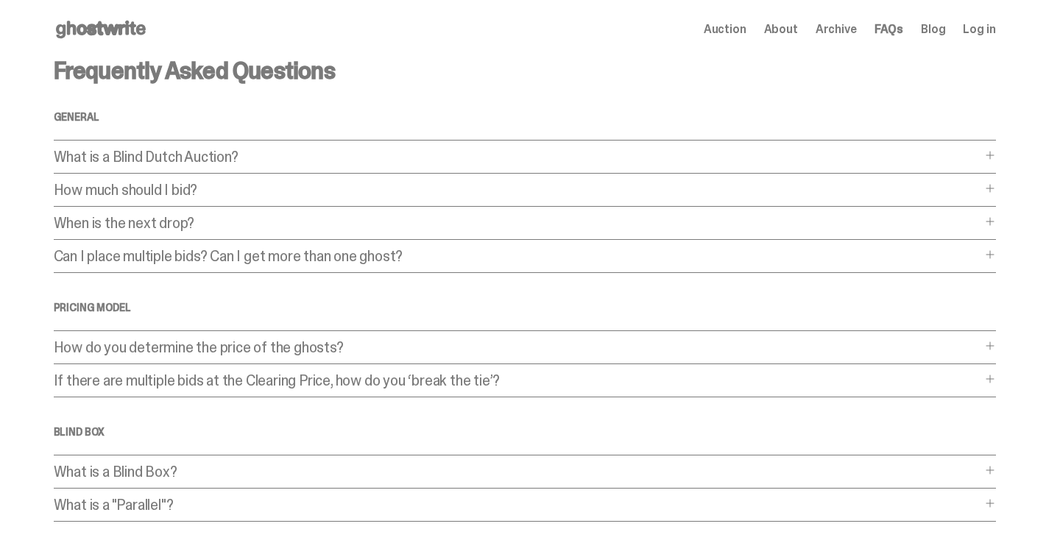
click at [358, 184] on p "How much should I bid?" at bounding box center [517, 189] width 927 height 15
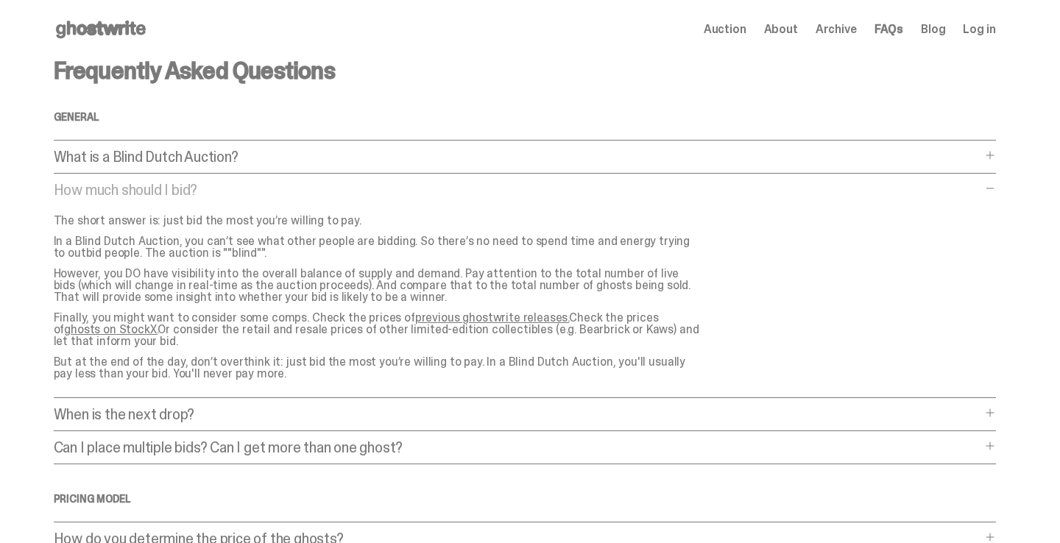
click at [407, 196] on p "How much should I bid?" at bounding box center [517, 189] width 927 height 15
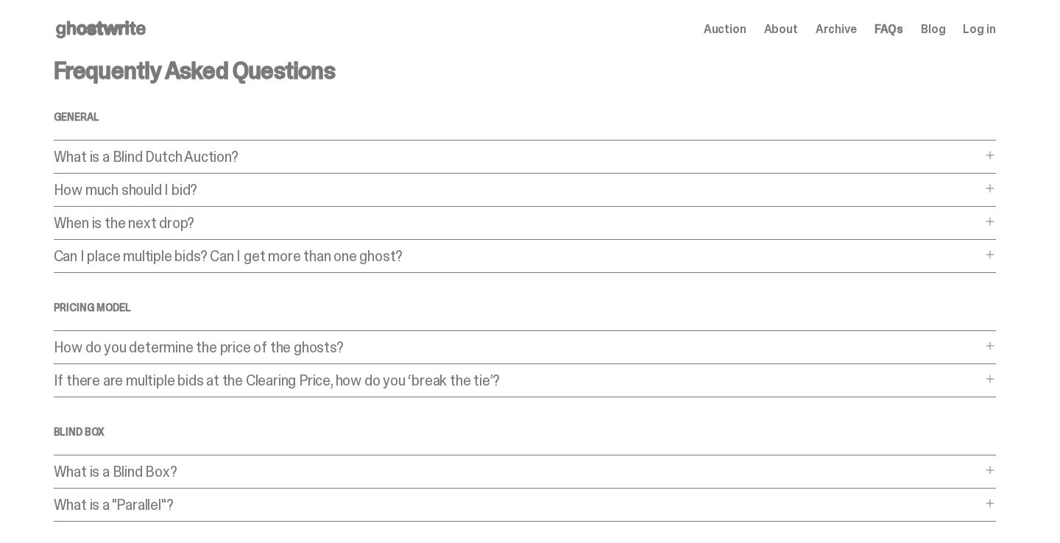
click at [389, 221] on p "When is the next drop?" at bounding box center [517, 223] width 927 height 15
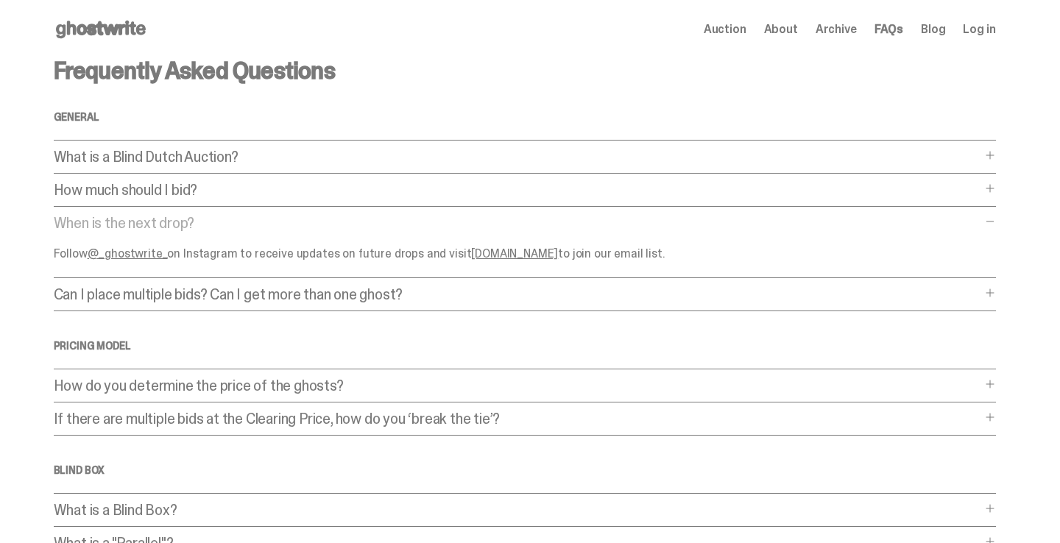
click at [385, 224] on p "When is the next drop?" at bounding box center [517, 223] width 927 height 15
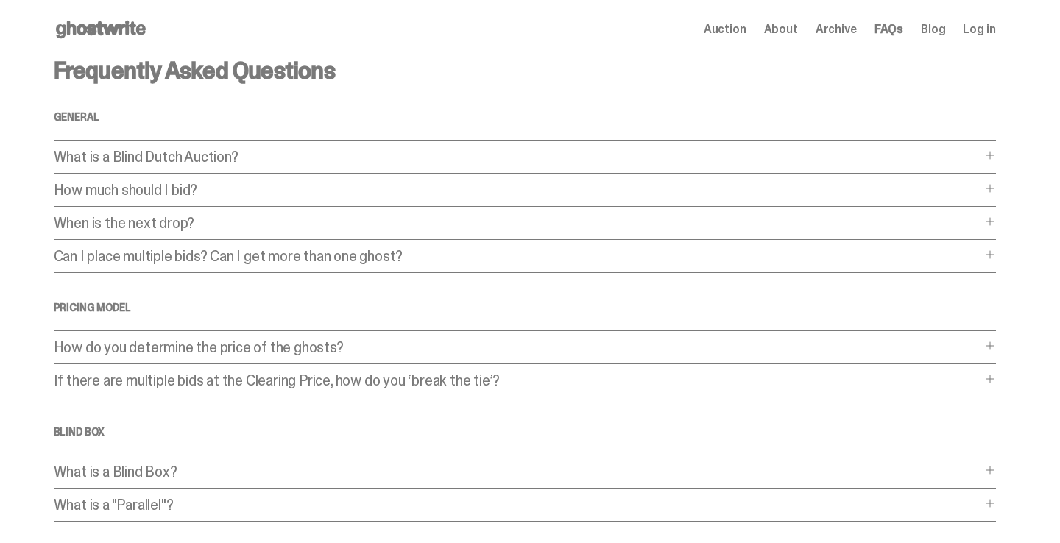
click at [382, 250] on p "Can I place multiple bids? Can I get more than one ghost?" at bounding box center [517, 256] width 927 height 15
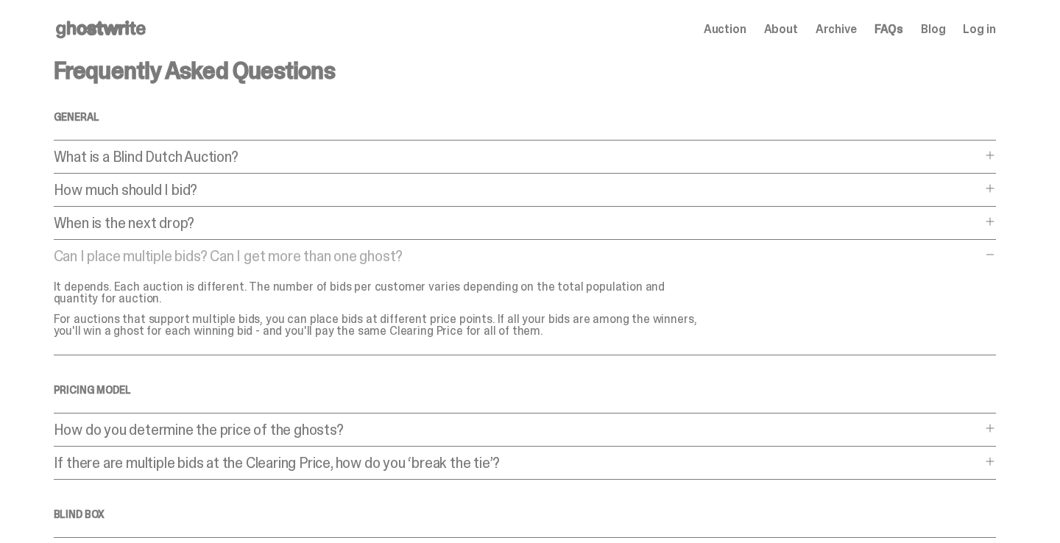
click at [457, 259] on p "Can I place multiple bids? Can I get more than one ghost?" at bounding box center [517, 256] width 927 height 15
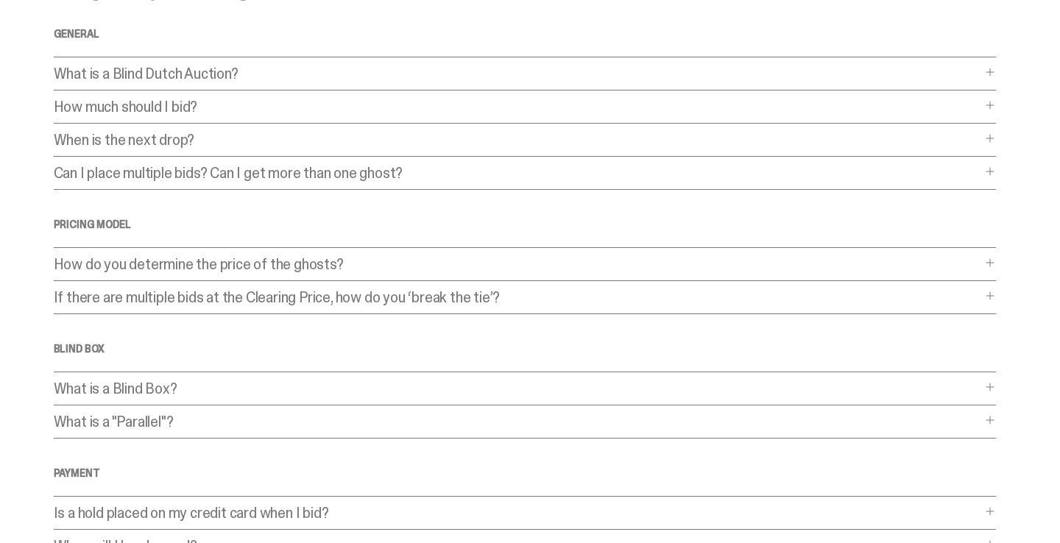
scroll to position [85, 0]
click at [443, 261] on p "How do you determine the price of the ghosts?" at bounding box center [517, 262] width 927 height 15
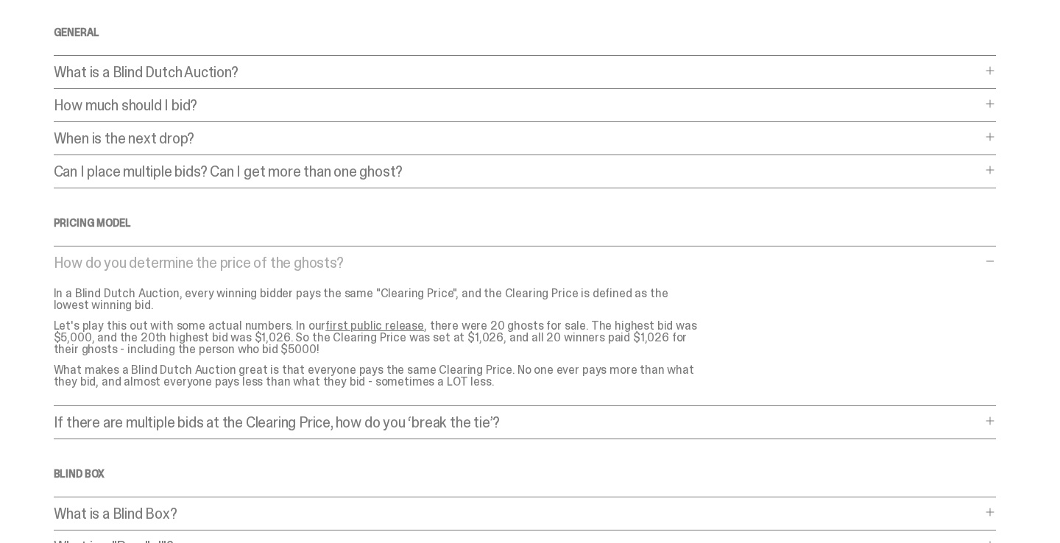
click at [419, 256] on p "How do you determine the price of the ghosts?" at bounding box center [517, 262] width 927 height 15
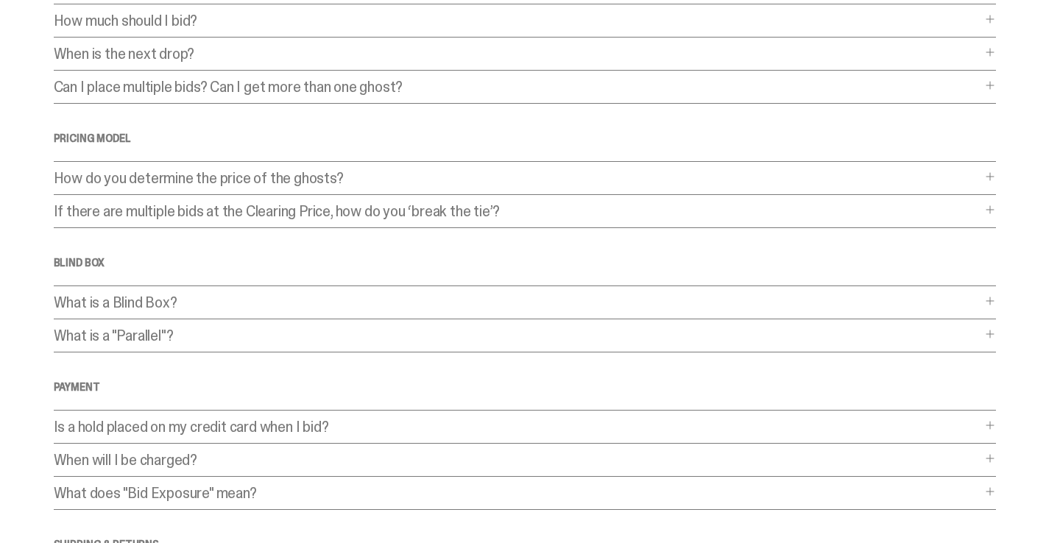
scroll to position [171, 0]
click at [382, 291] on div "Frequently Asked Questions General What is a Blind Dutch Auction? What is a Bli…" at bounding box center [525, 276] width 942 height 778
click at [375, 294] on p "What is a Blind Box?" at bounding box center [517, 300] width 927 height 15
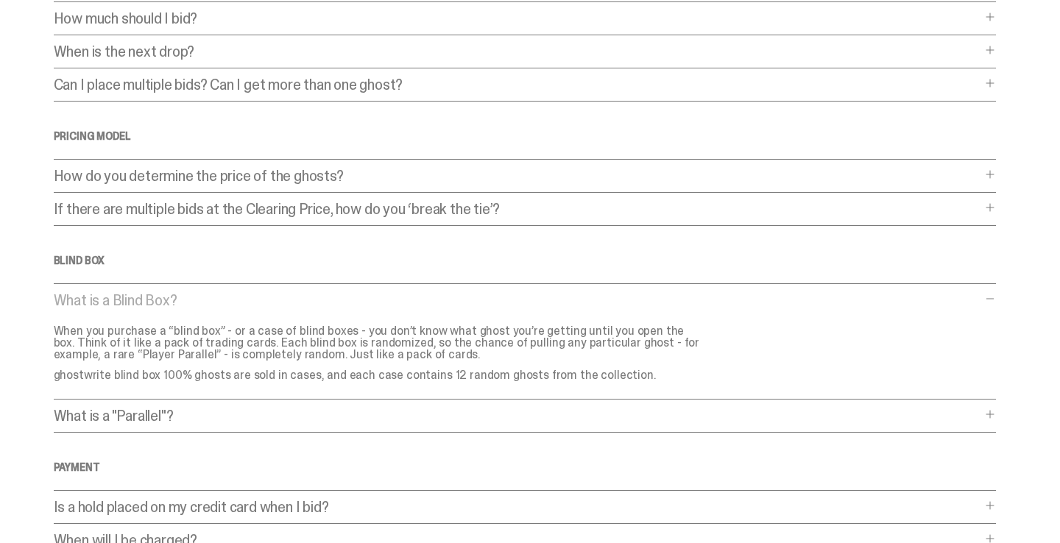
click at [371, 297] on p "What is a Blind Box?" at bounding box center [517, 300] width 927 height 15
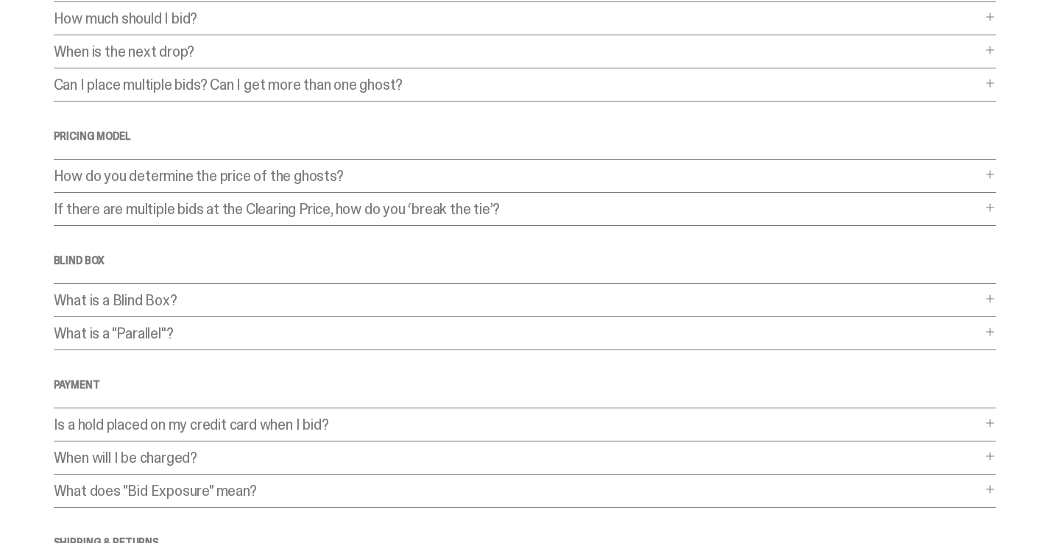
click at [341, 333] on p "What is a "Parallel"?" at bounding box center [517, 333] width 927 height 15
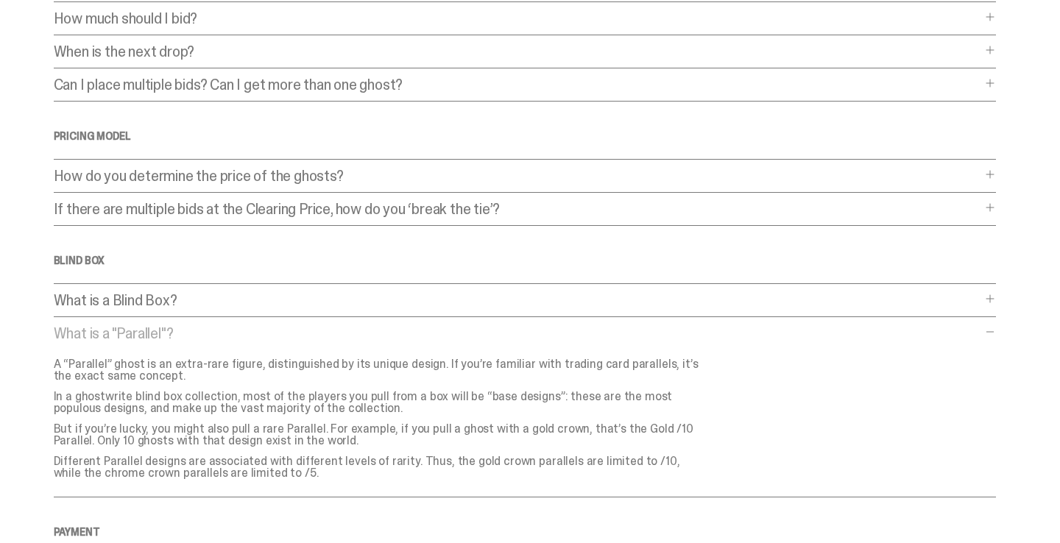
click at [341, 333] on p "What is a "Parallel"?" at bounding box center [517, 333] width 927 height 15
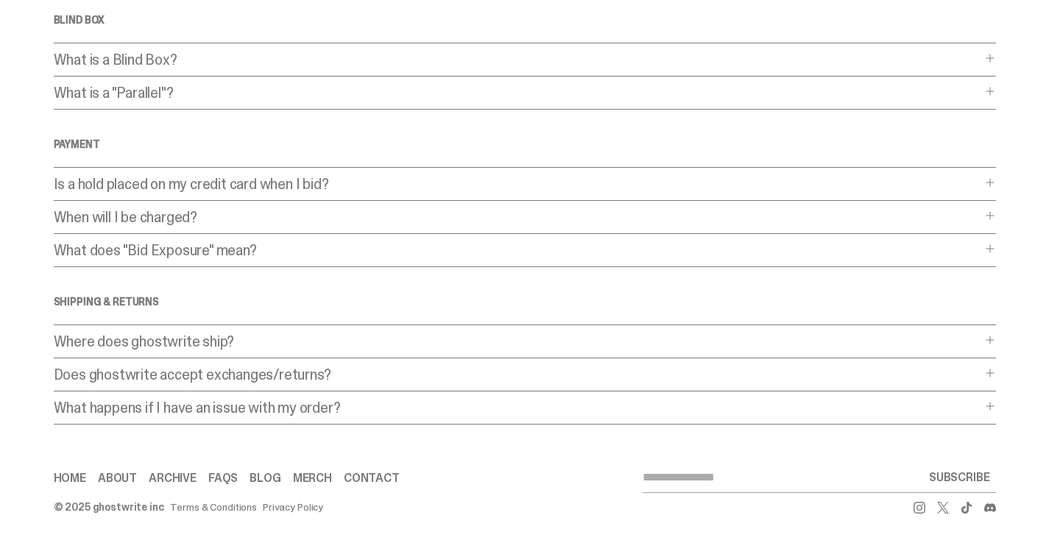
scroll to position [0, 0]
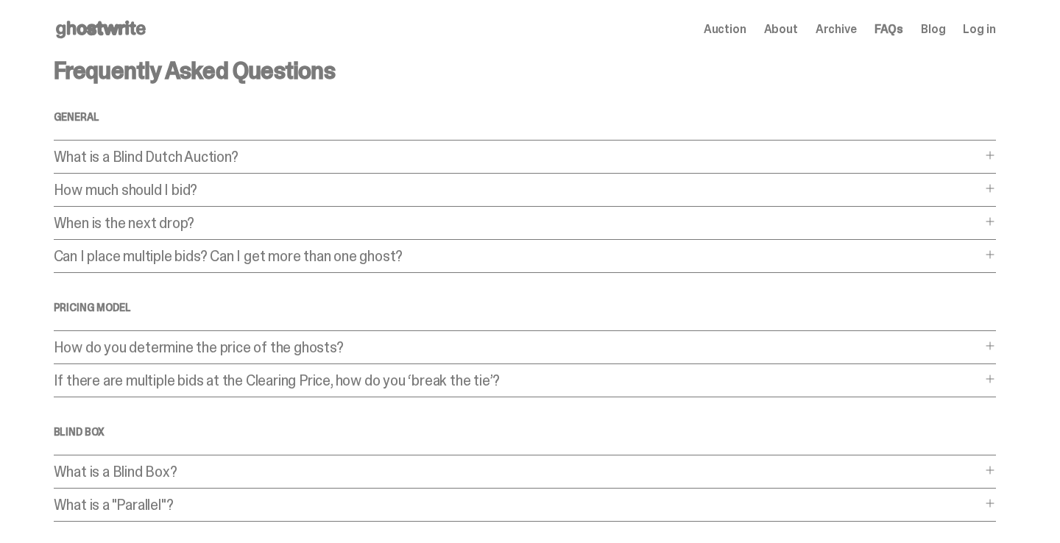
click at [80, 23] on icon at bounding box center [101, 30] width 94 height 24
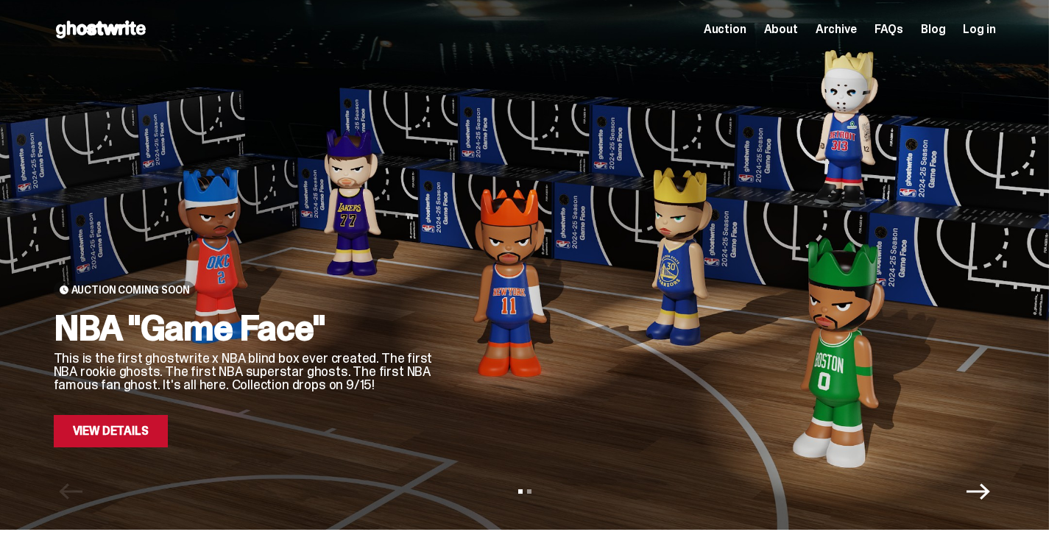
click at [735, 32] on span "Auction" at bounding box center [724, 30] width 43 height 12
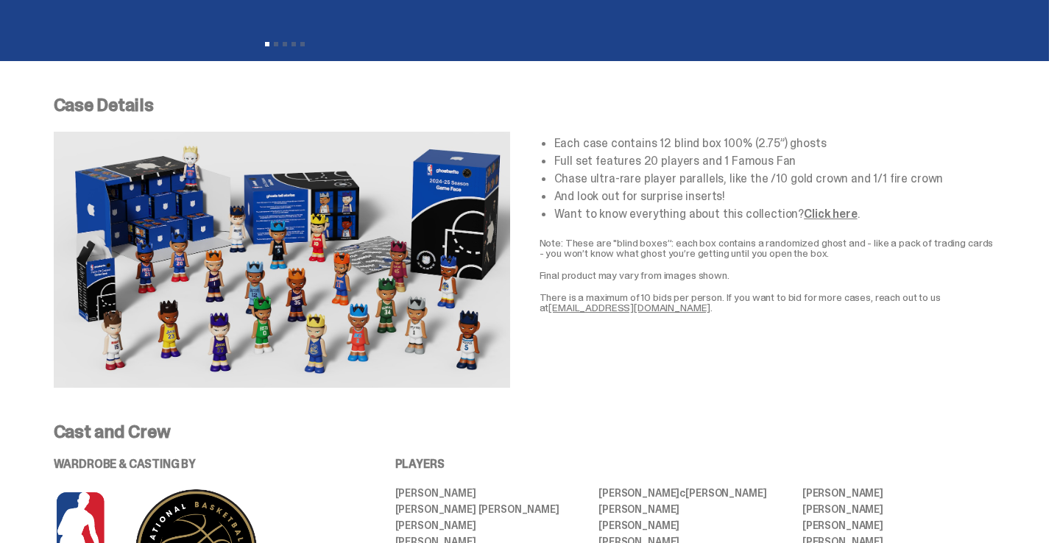
scroll to position [522, 0]
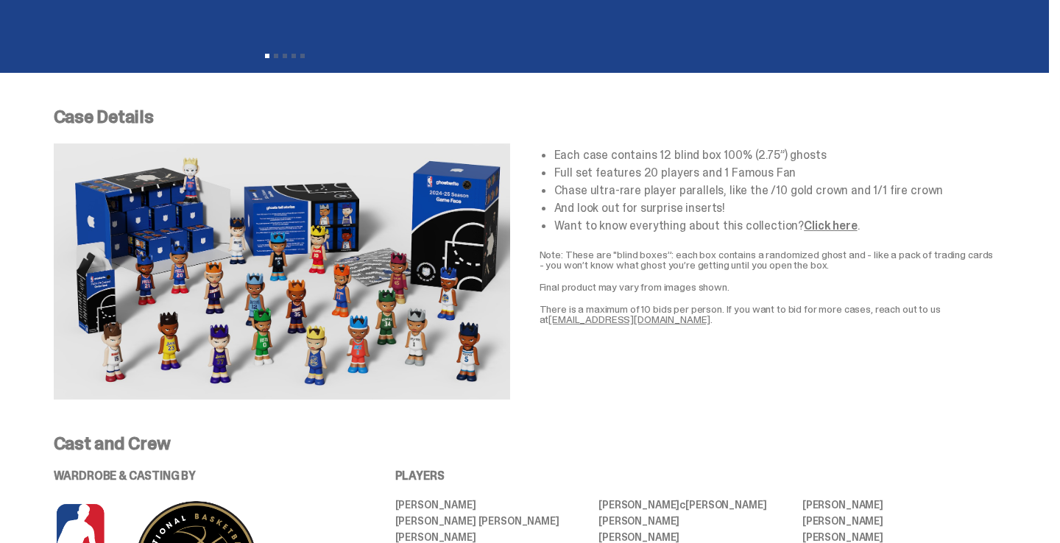
click at [837, 223] on link "Click here" at bounding box center [830, 225] width 53 height 15
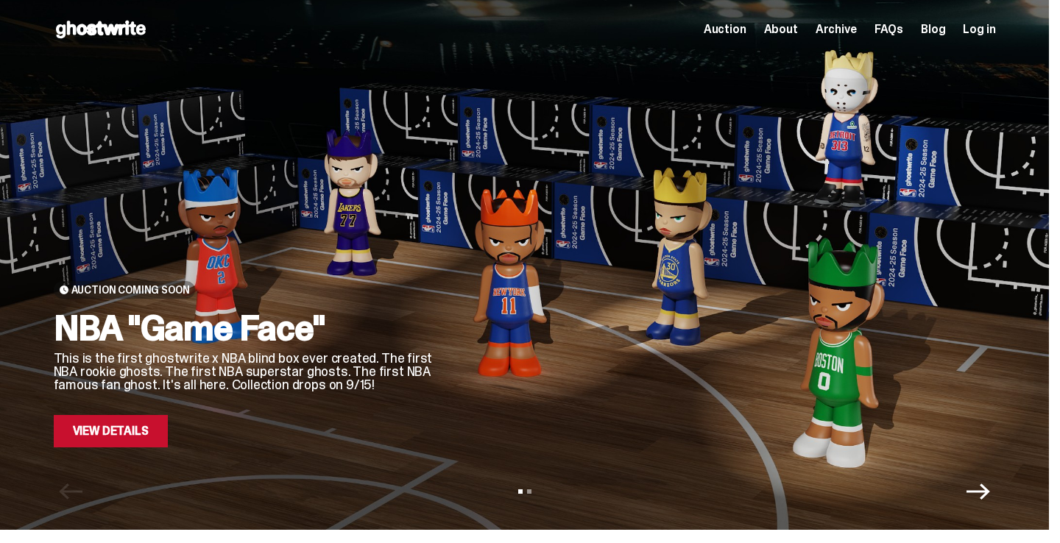
click at [852, 24] on span "Archive" at bounding box center [835, 30] width 41 height 12
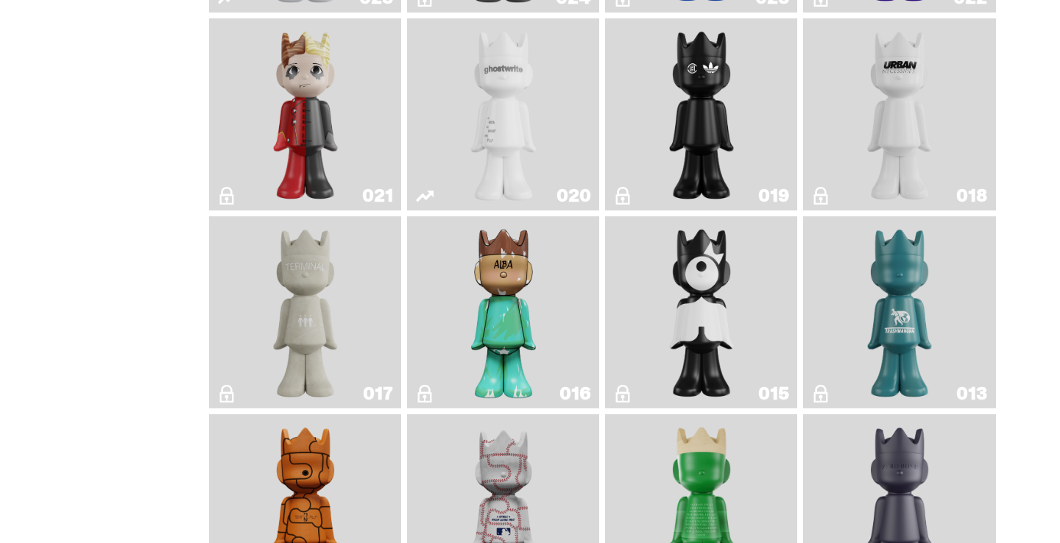
scroll to position [2101, 0]
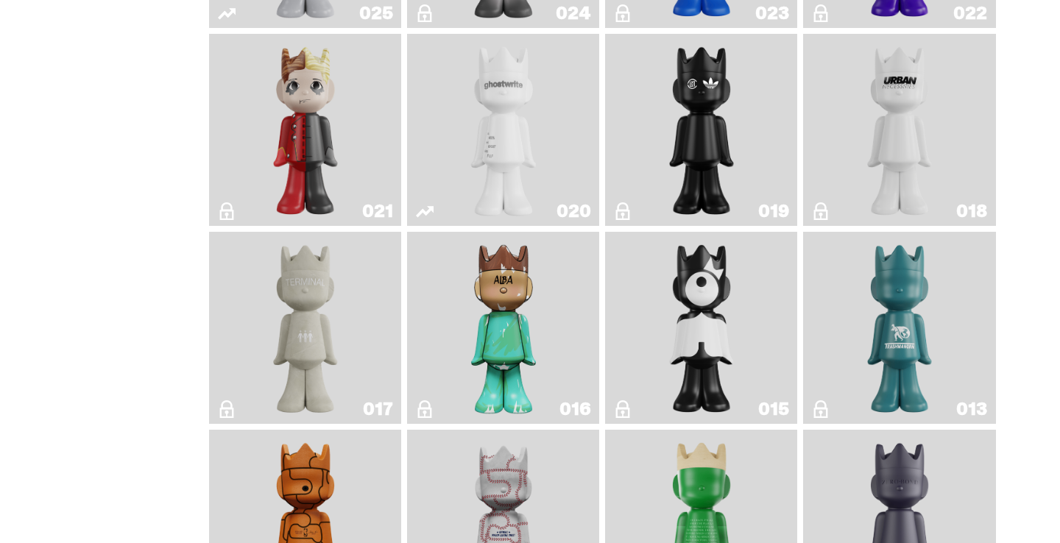
click at [715, 150] on img "Year of the Dragon" at bounding box center [701, 130] width 78 height 180
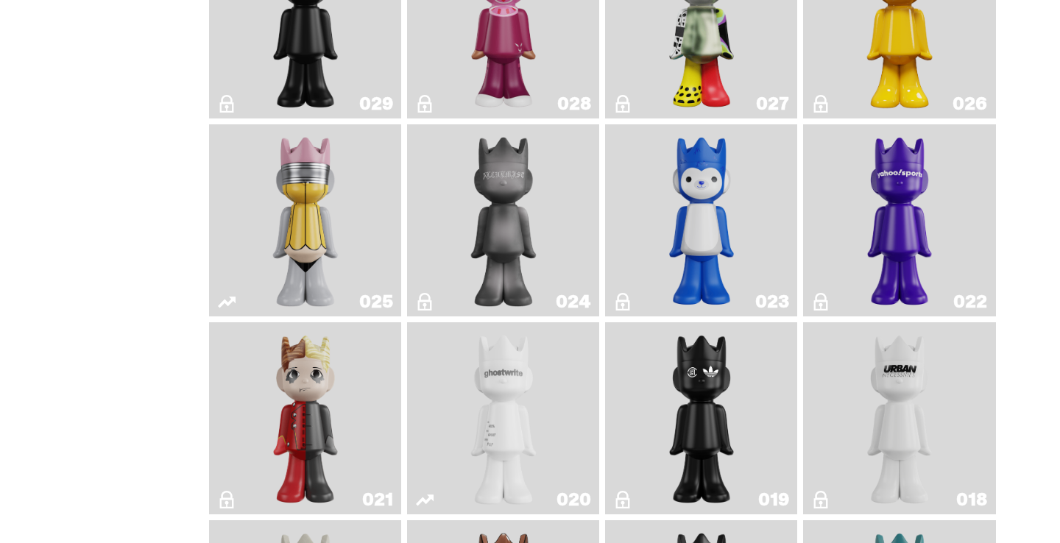
scroll to position [1790, 0]
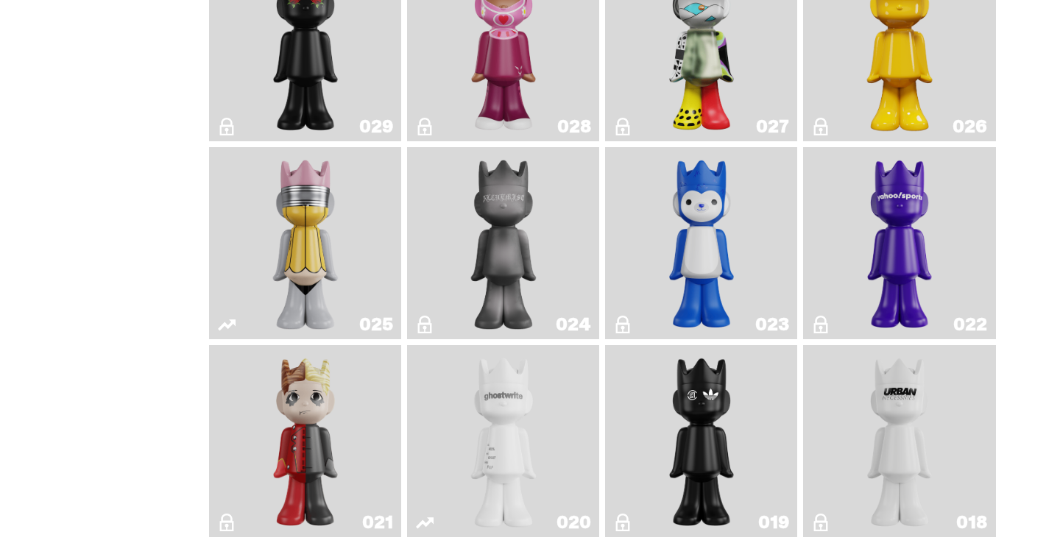
click at [545, 223] on img "Alchemist" at bounding box center [504, 243] width 102 height 180
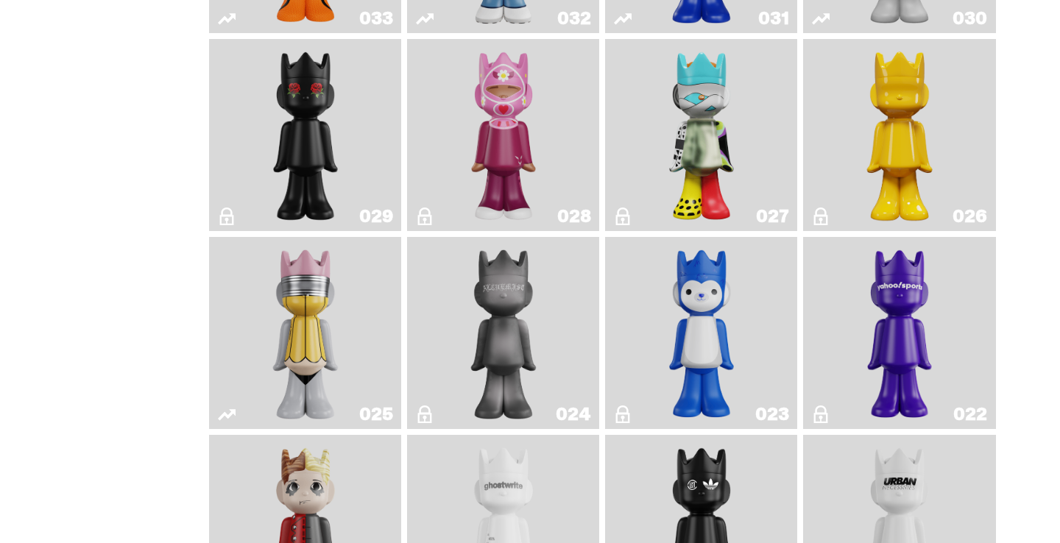
scroll to position [1649, 0]
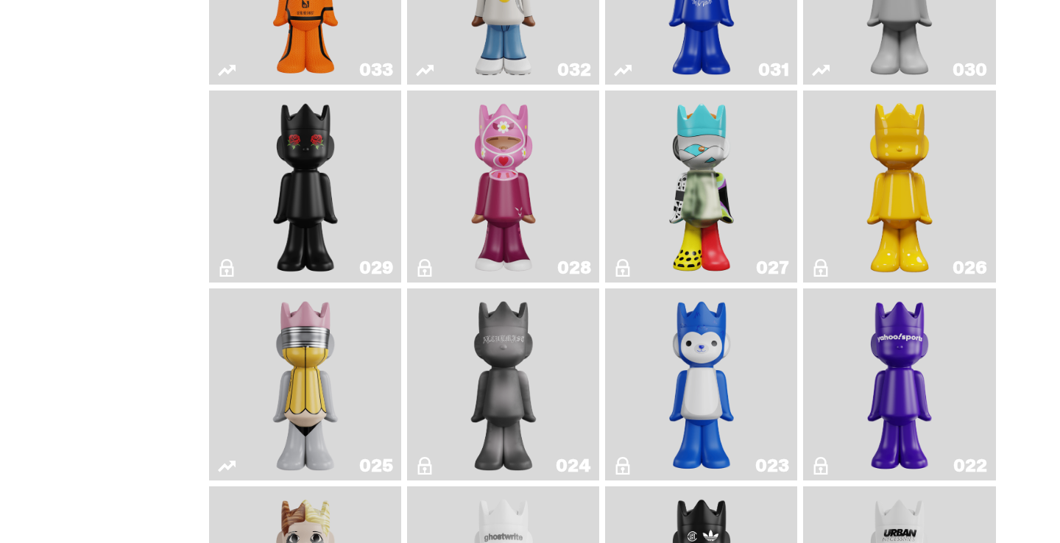
click at [344, 216] on img "Landon" at bounding box center [305, 186] width 78 height 180
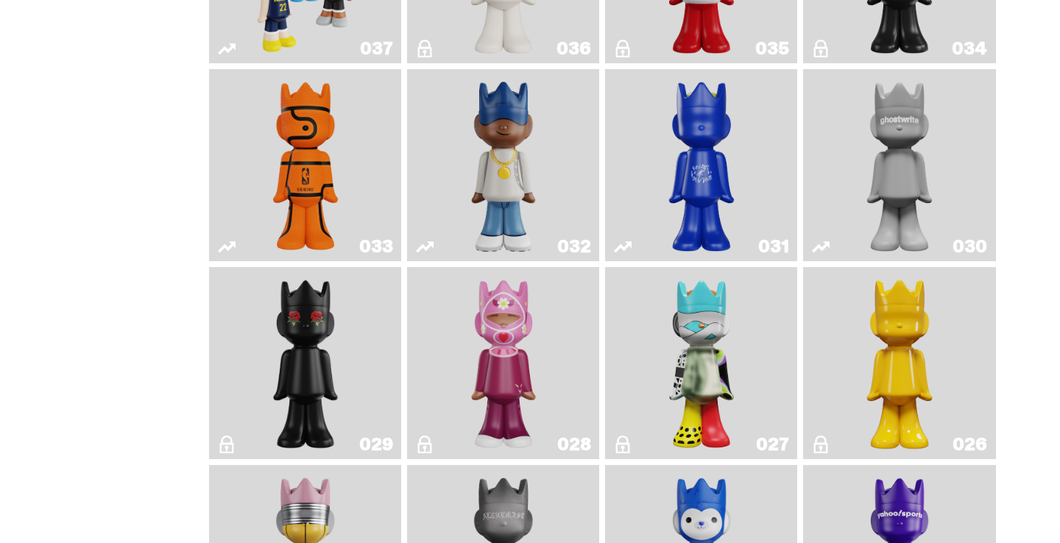
scroll to position [1471, 0]
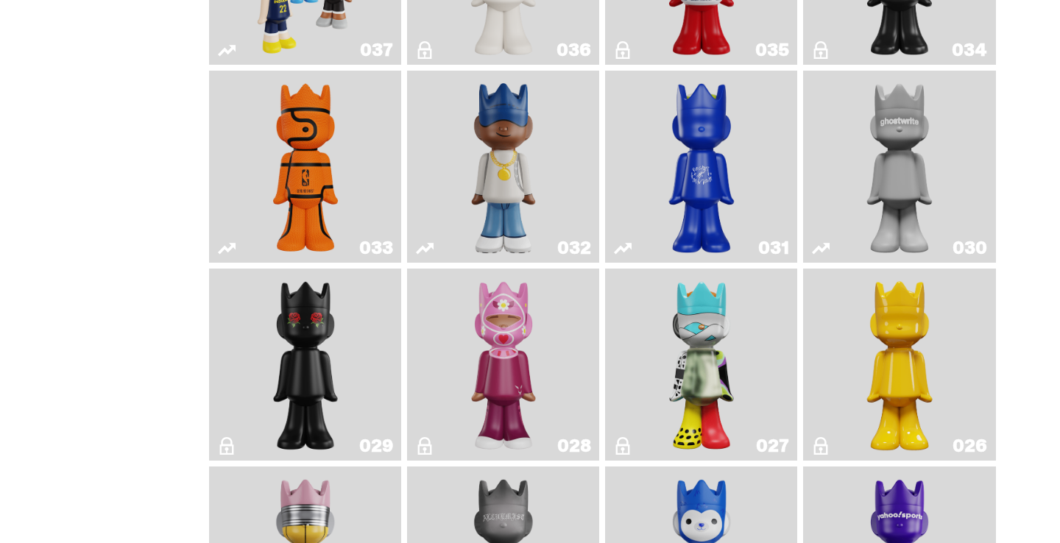
click at [706, 168] on img "Latte" at bounding box center [701, 167] width 102 height 180
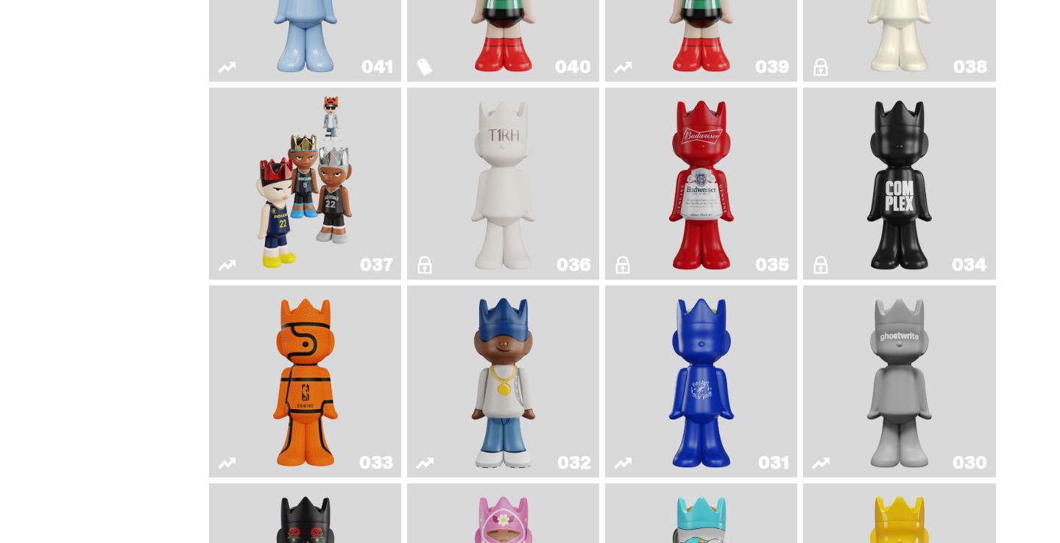
scroll to position [1253, 0]
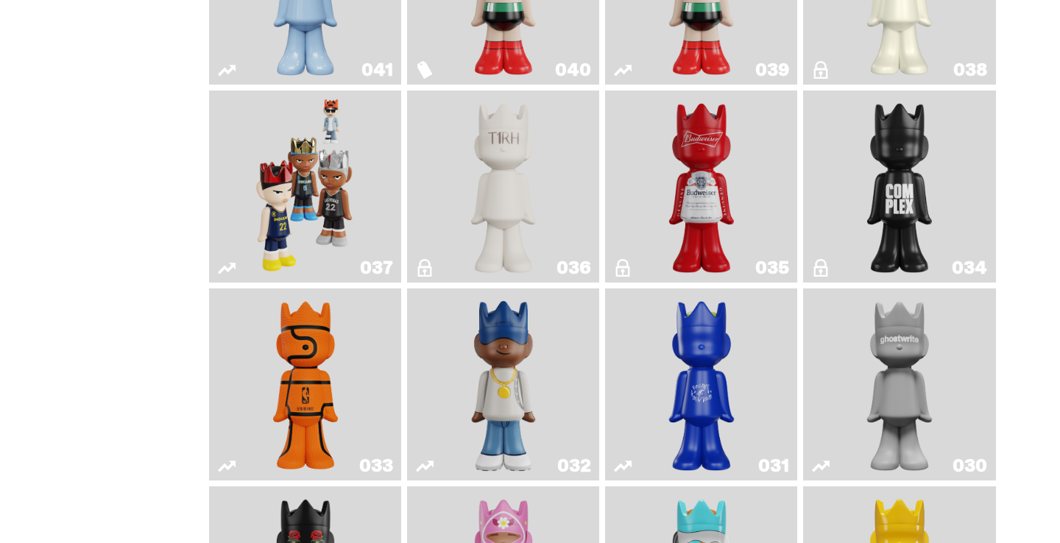
click at [929, 185] on img "Complex" at bounding box center [899, 186] width 78 height 180
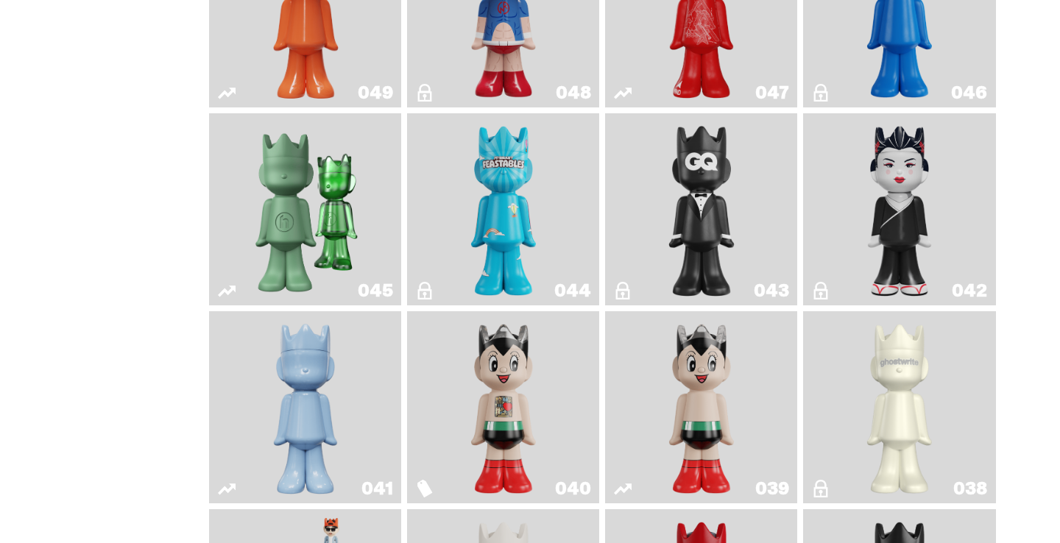
scroll to position [804, 0]
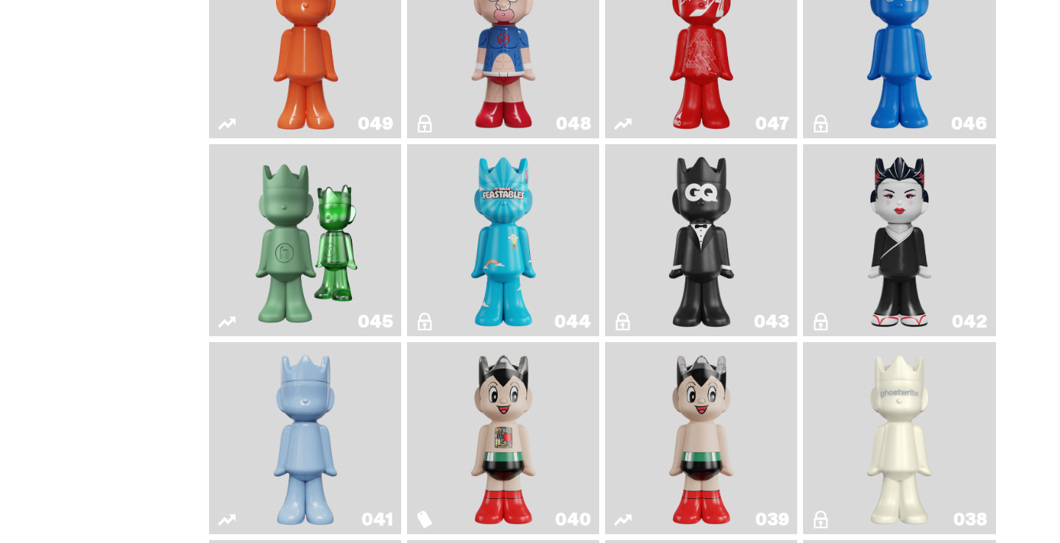
click at [520, 208] on img "Feastables" at bounding box center [503, 240] width 78 height 180
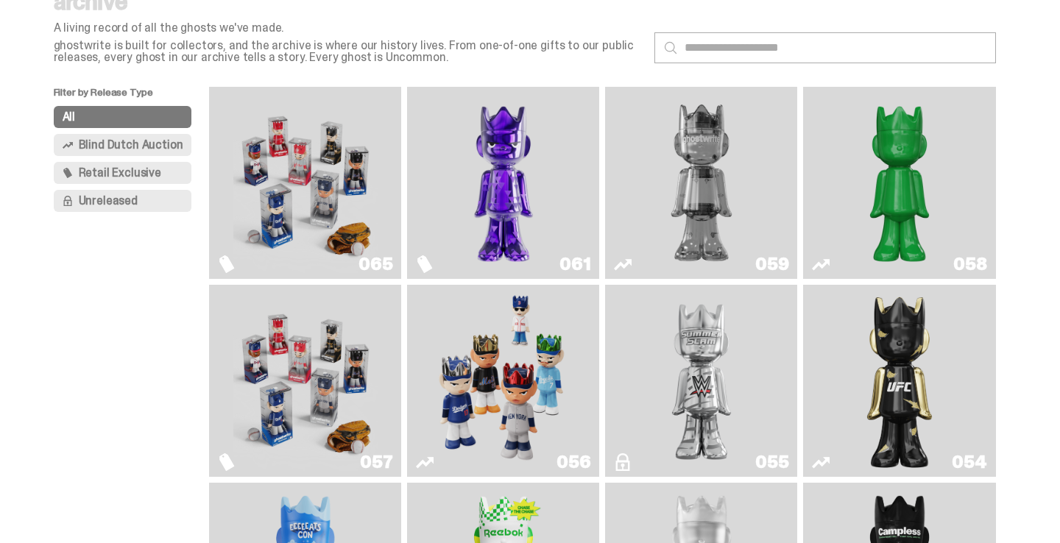
scroll to position [64, 0]
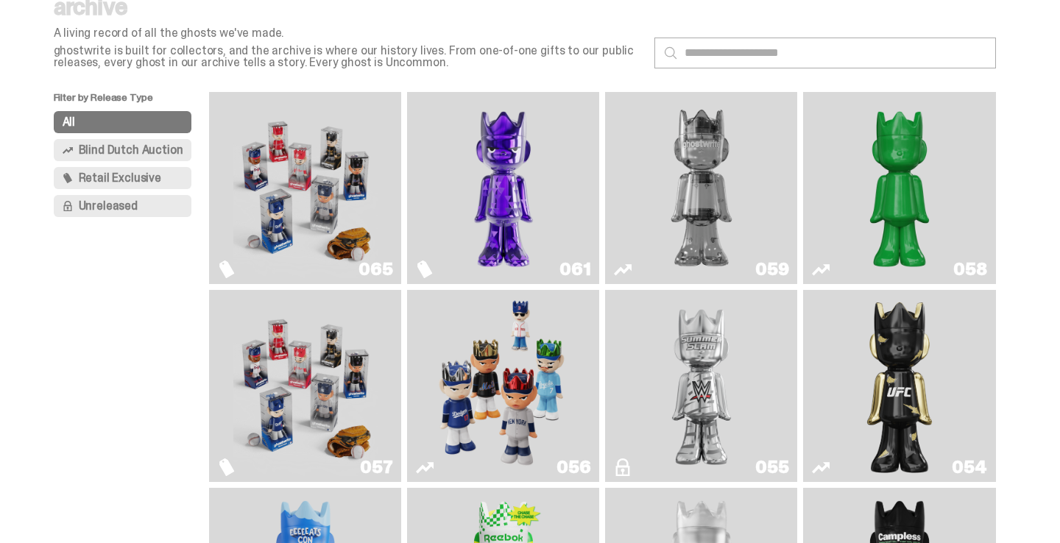
click at [726, 180] on img "Two" at bounding box center [701, 188] width 144 height 180
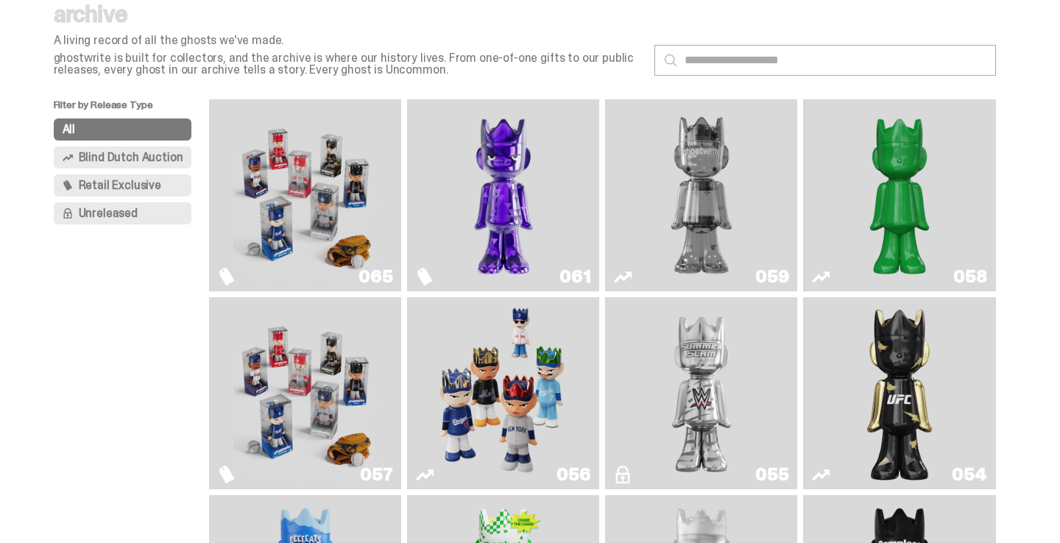
click at [107, 213] on span "Unreleased" at bounding box center [108, 214] width 59 height 12
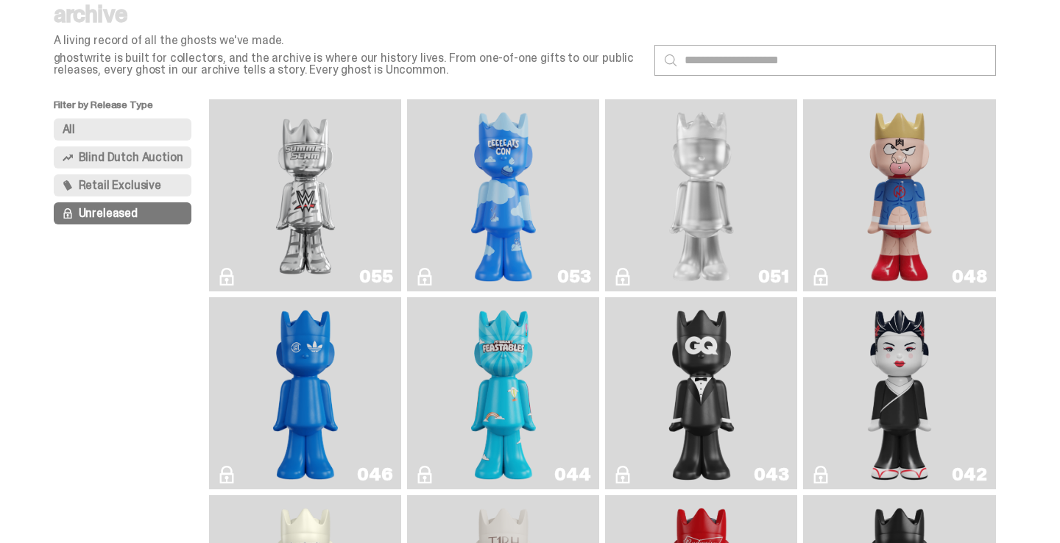
click at [122, 186] on span "Retail Exclusive" at bounding box center [120, 186] width 82 height 12
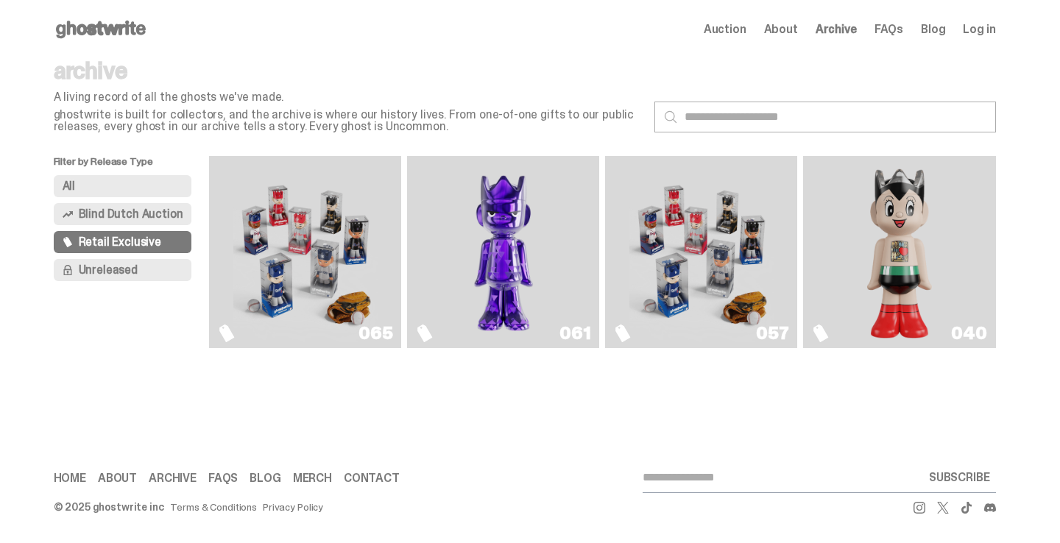
click at [110, 217] on span "Blind Dutch Auction" at bounding box center [131, 214] width 104 height 12
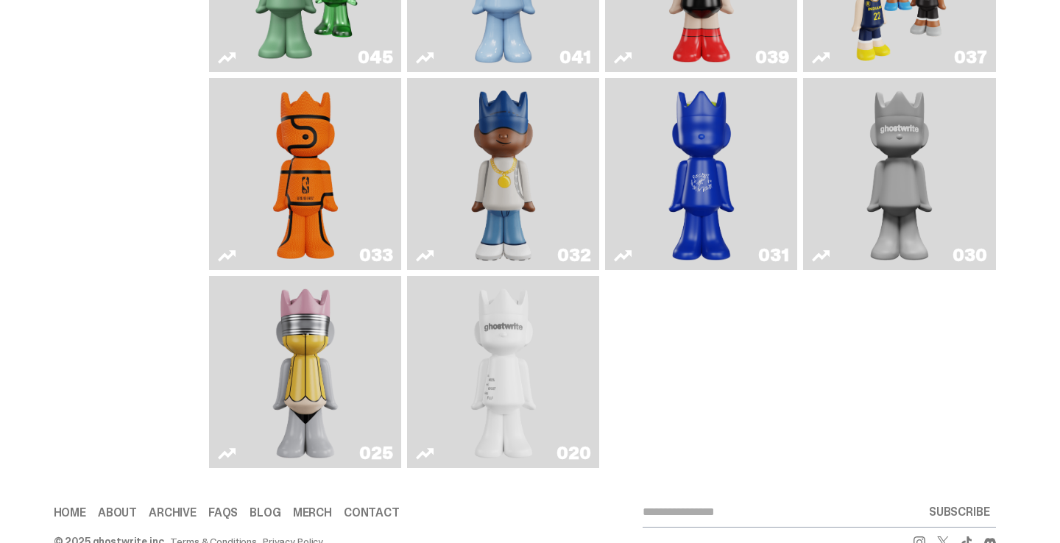
scroll to position [673, 0]
click at [329, 179] on img "Game Ball" at bounding box center [305, 173] width 78 height 180
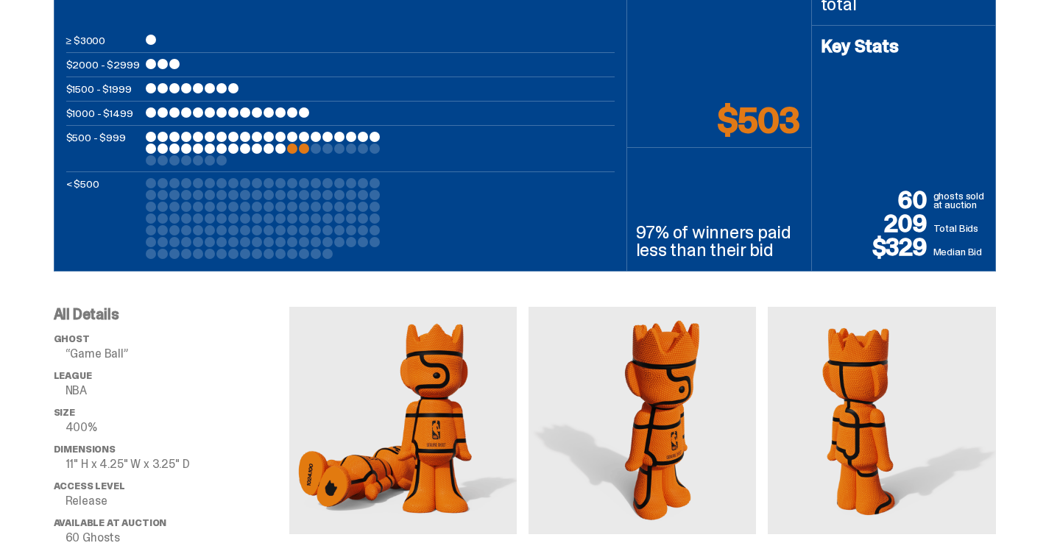
scroll to position [756, 0]
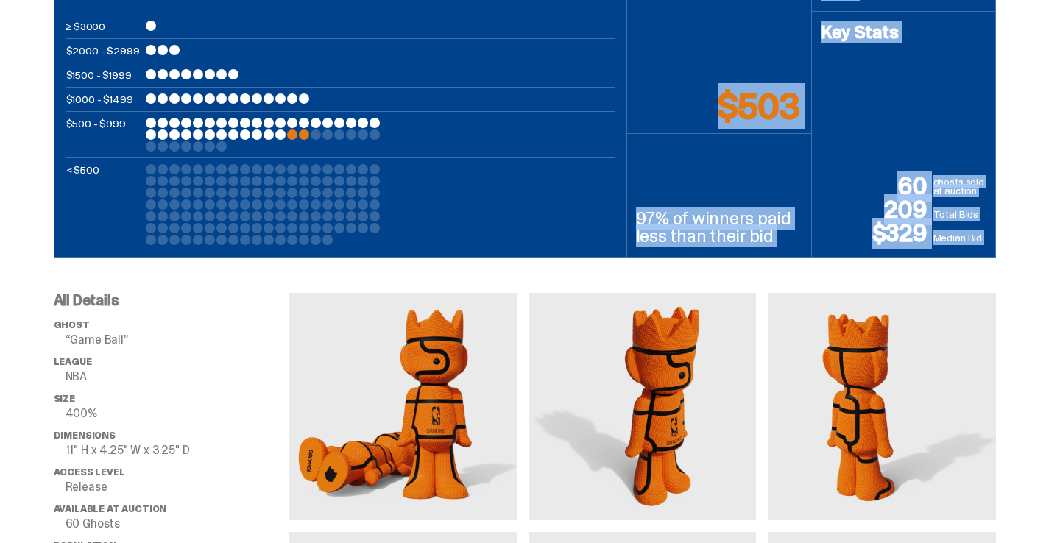
drag, startPoint x: 303, startPoint y: 200, endPoint x: 213, endPoint y: 260, distance: 108.4
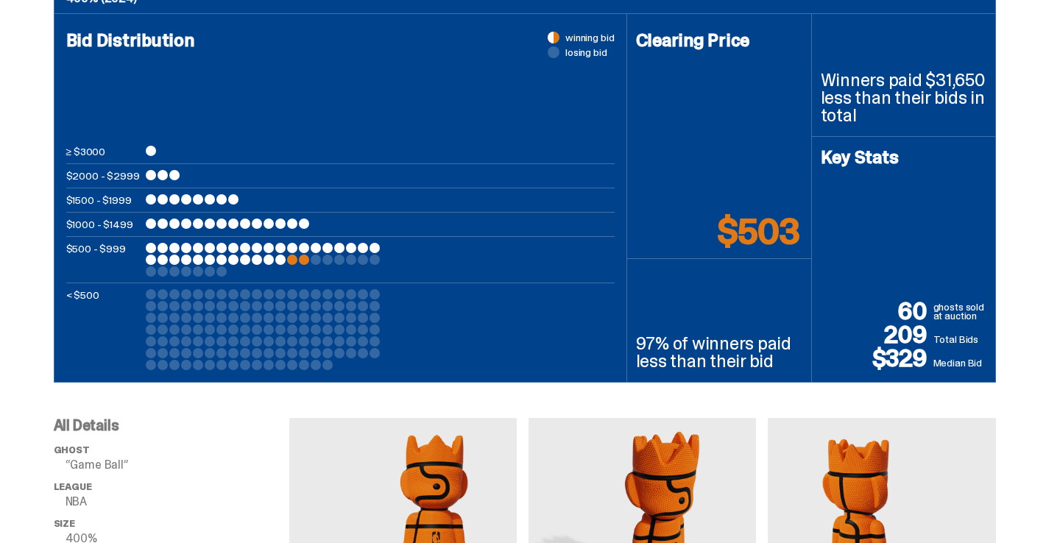
click at [40, 244] on div "Blind Dutch Auction October 29-01, 2024 ghostwrite x NBA “Game Ball” 400% (2024…" at bounding box center [524, 167] width 1049 height 432
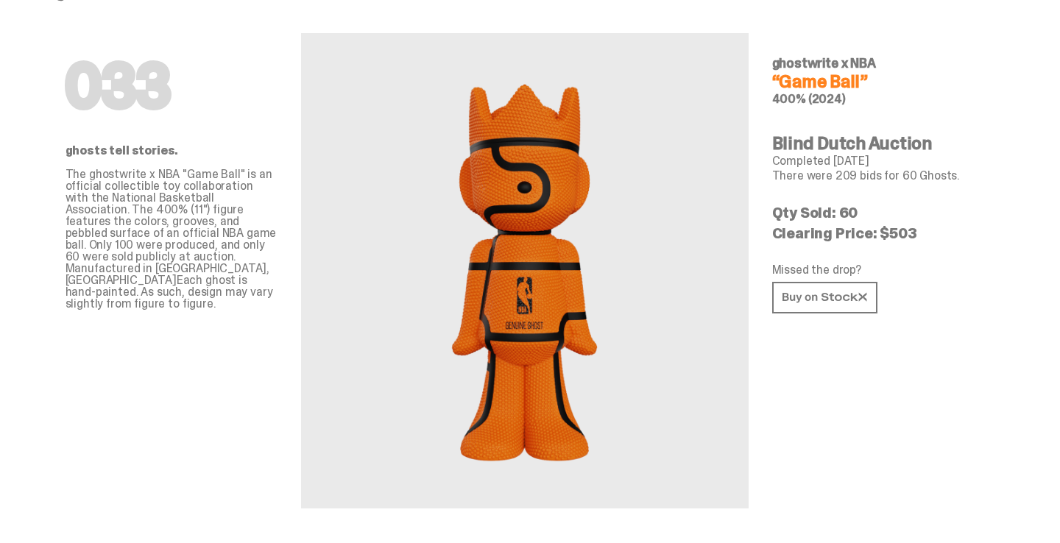
scroll to position [0, 0]
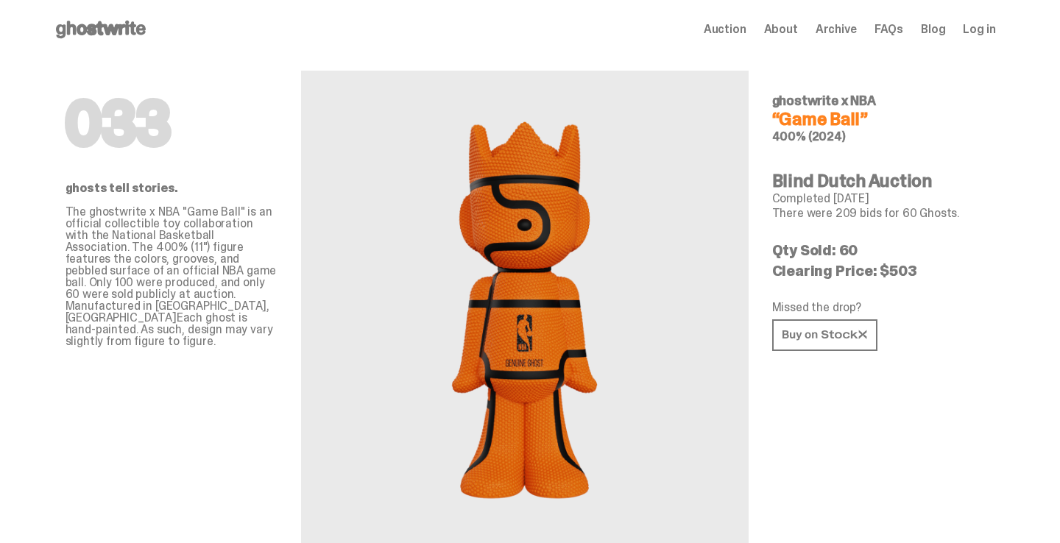
click at [73, 34] on use at bounding box center [101, 30] width 90 height 18
